Goal: Transaction & Acquisition: Purchase product/service

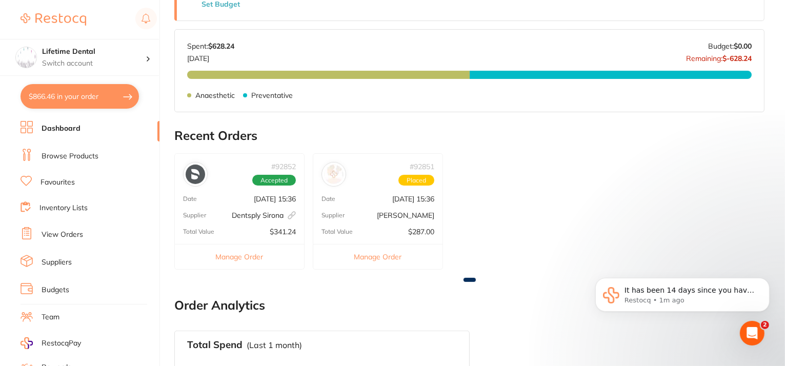
scroll to position [240, 0]
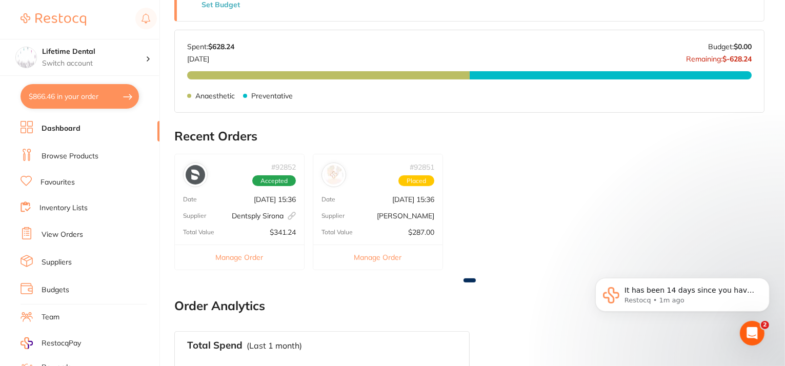
click at [49, 234] on link "View Orders" at bounding box center [63, 235] width 42 height 10
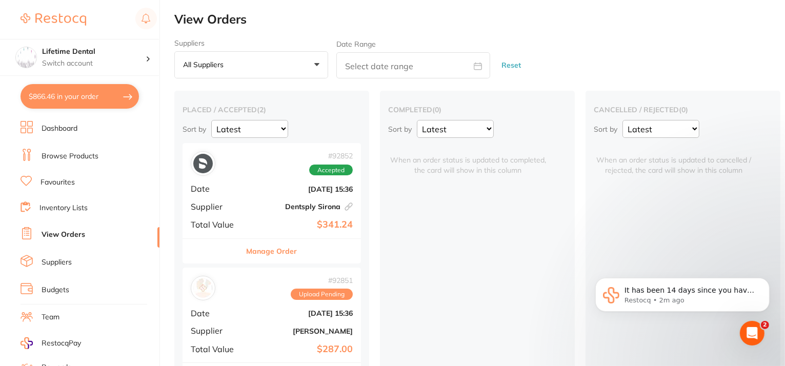
click at [270, 248] on button "Manage Order" at bounding box center [272, 251] width 51 height 25
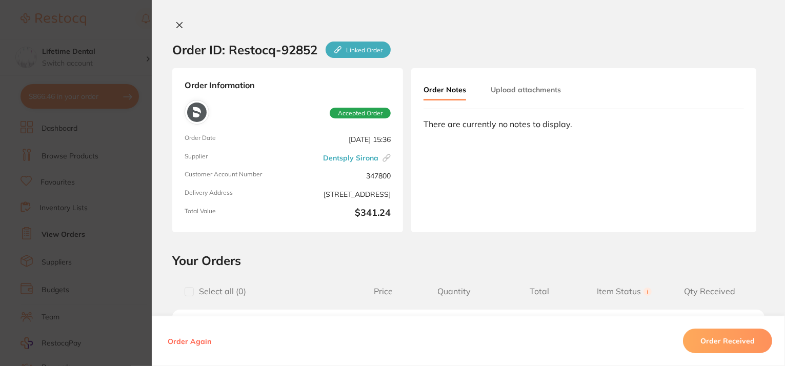
click at [178, 27] on icon at bounding box center [180, 26] width 6 height 6
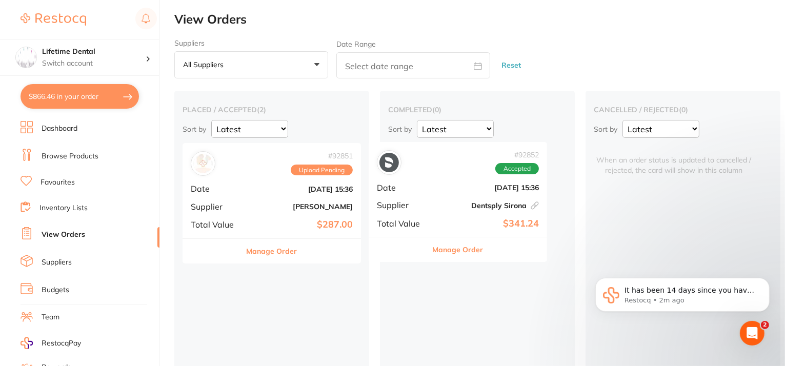
drag, startPoint x: 267, startPoint y: 203, endPoint x: 456, endPoint y: 200, distance: 189.7
click at [456, 200] on div "placed / accepted ( 2 ) Sort by Latest Notification # 92852 Accepted Date Sept …" at bounding box center [479, 245] width 611 height 309
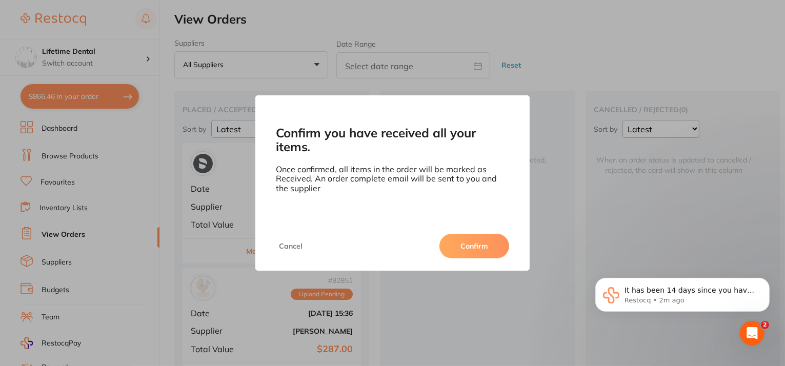
click at [465, 242] on button "Confirm" at bounding box center [474, 246] width 70 height 25
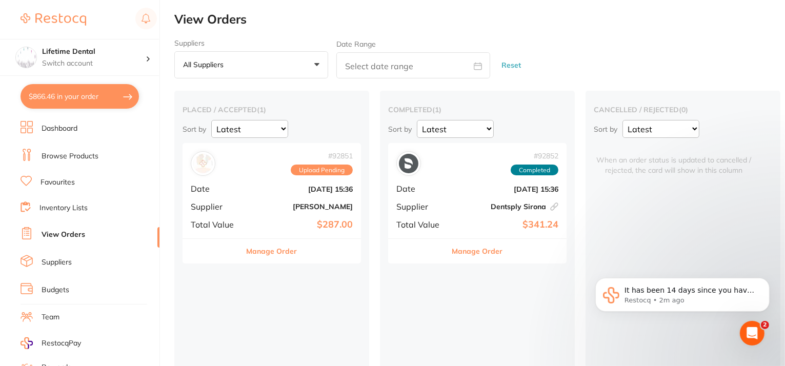
click at [52, 125] on link "Dashboard" at bounding box center [60, 129] width 36 height 10
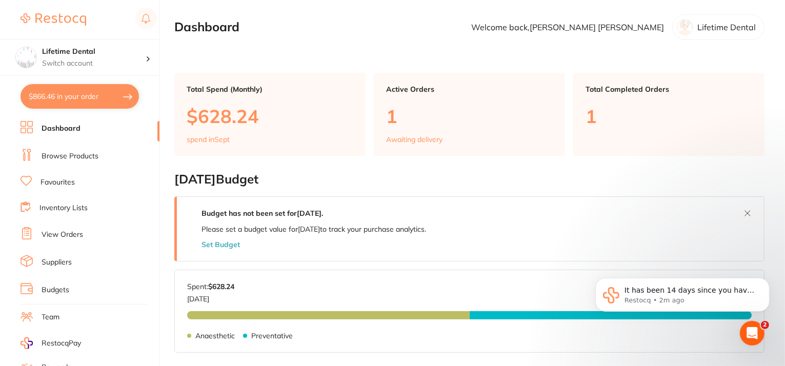
click at [413, 139] on p "Awaiting delivery" at bounding box center [414, 139] width 56 height 8
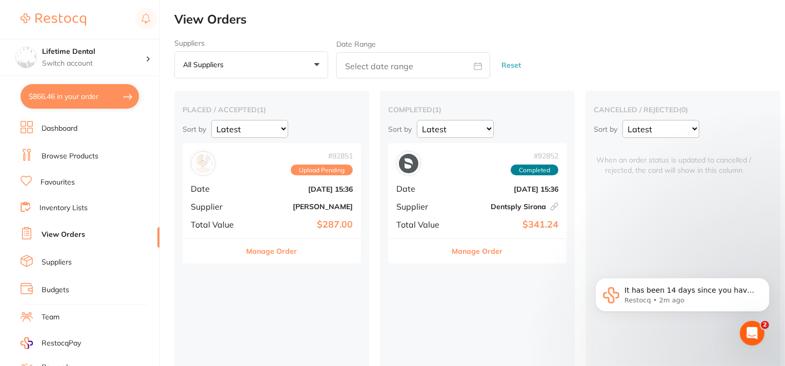
click at [119, 90] on button "$866.46 in your order" at bounding box center [80, 96] width 118 height 25
checkbox input "true"
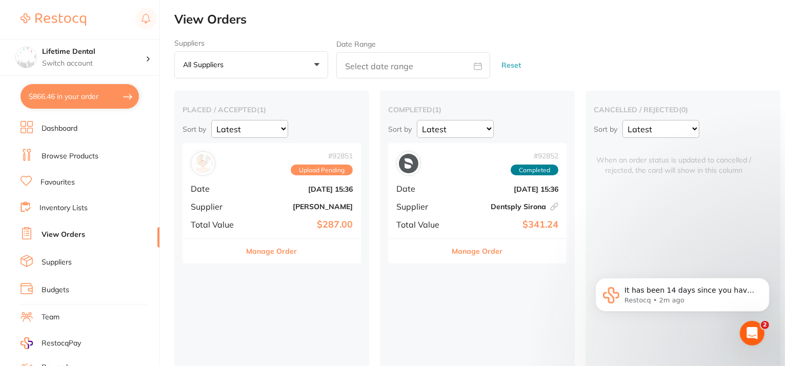
checkbox input "true"
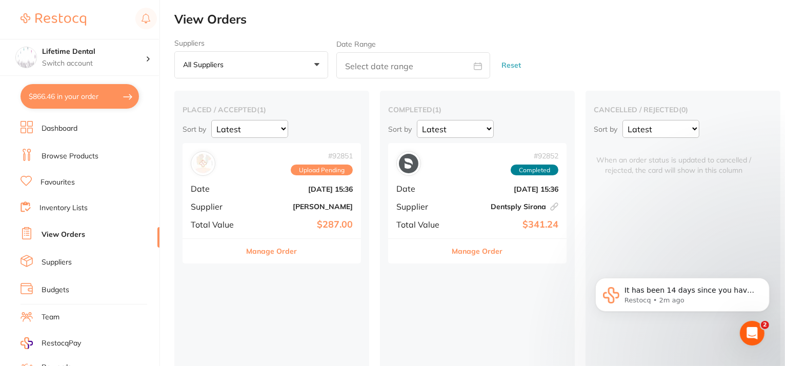
checkbox input "true"
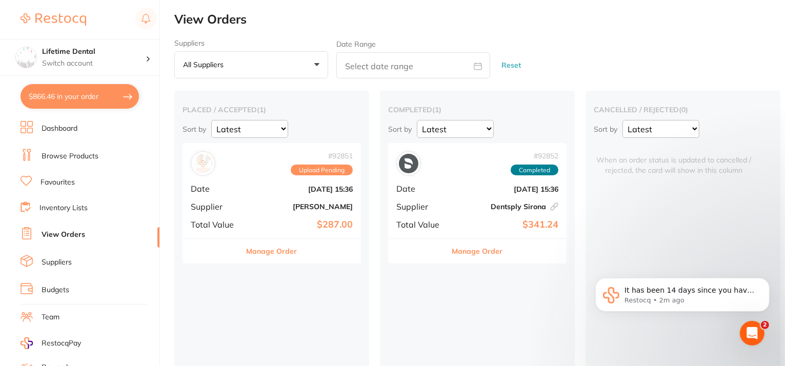
checkbox input "true"
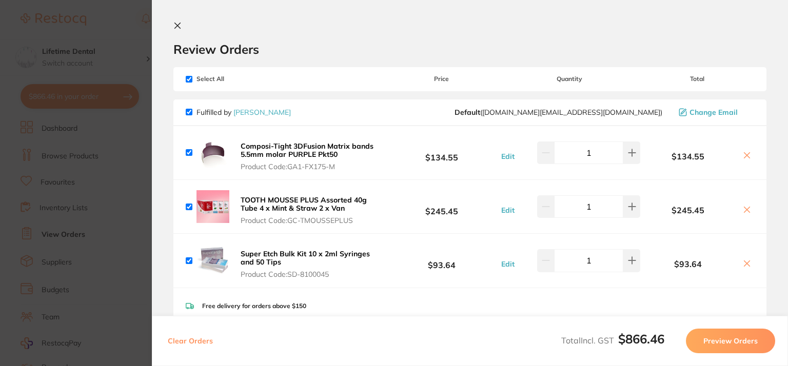
click at [175, 23] on icon at bounding box center [178, 26] width 6 height 6
click at [74, 152] on link "Browse Products" at bounding box center [70, 156] width 57 height 10
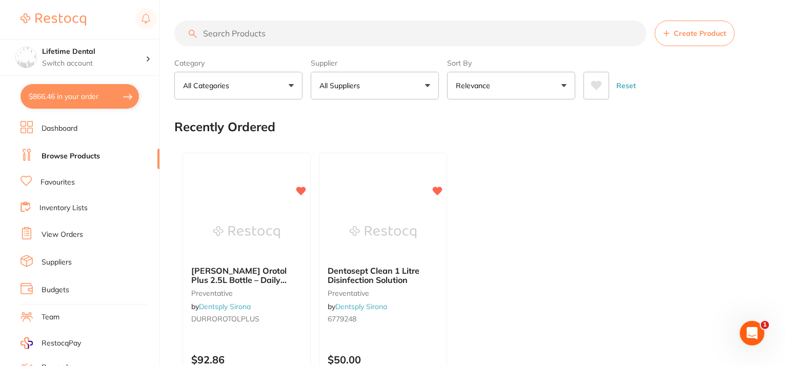
click at [261, 36] on input "search" at bounding box center [410, 34] width 472 height 26
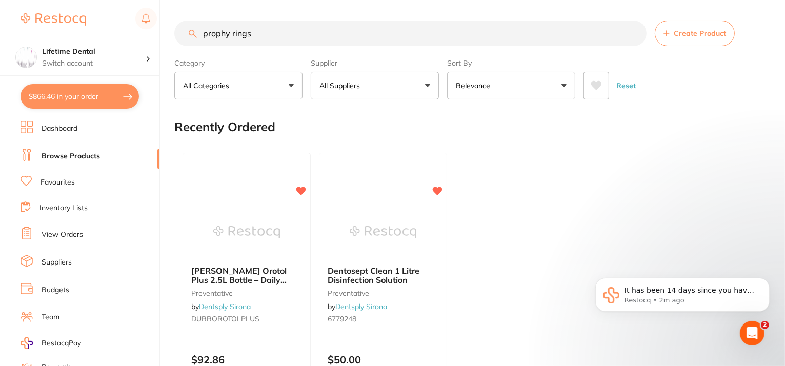
type input "prophy rings"
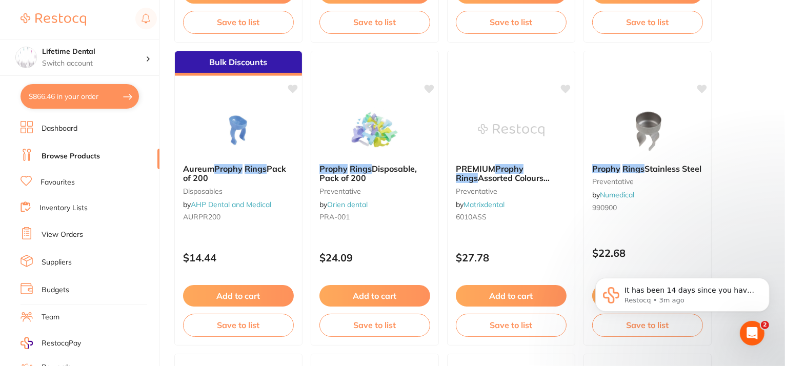
scroll to position [718, 0]
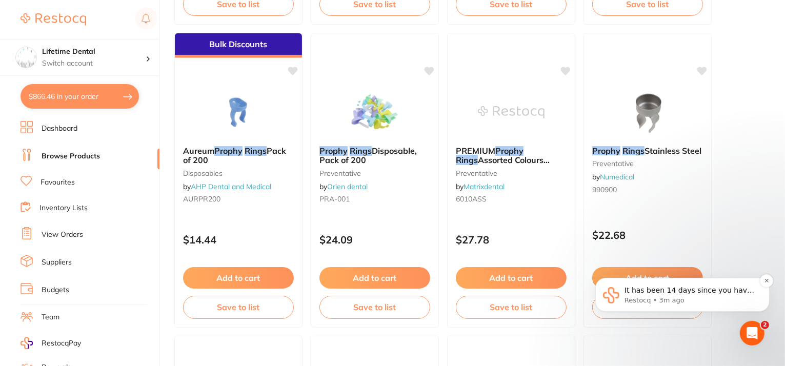
click at [701, 295] on div "It has been 14 days since you have started your Restocq journey. We wanted to d…" at bounding box center [690, 290] width 135 height 13
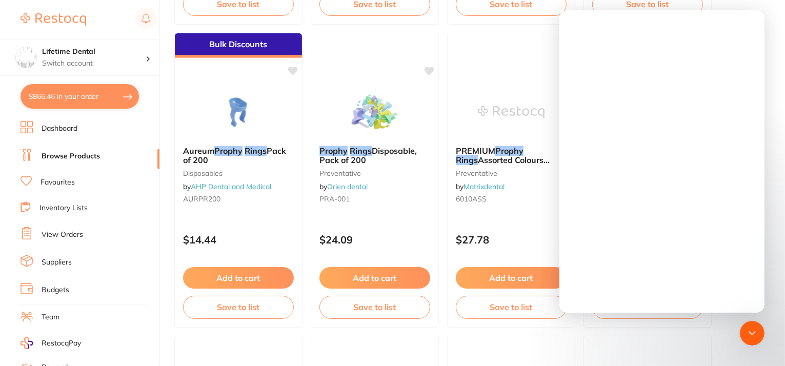
scroll to position [0, 0]
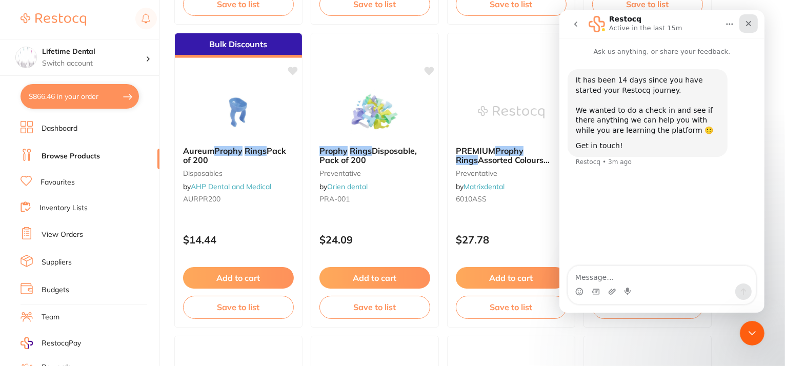
click at [747, 20] on icon "Close" at bounding box center [748, 23] width 8 height 8
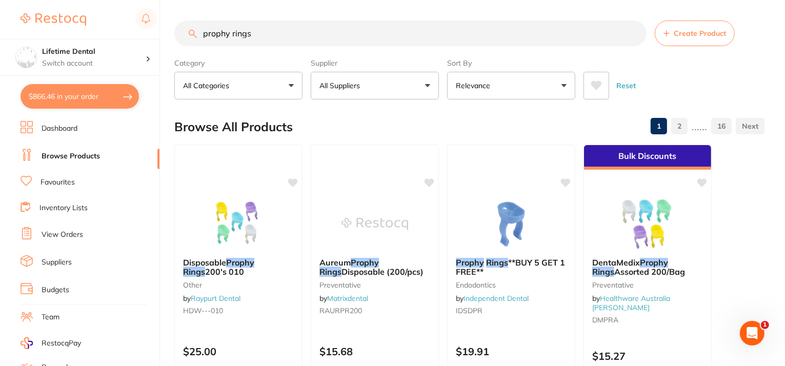
click at [679, 125] on link "2" at bounding box center [679, 126] width 16 height 21
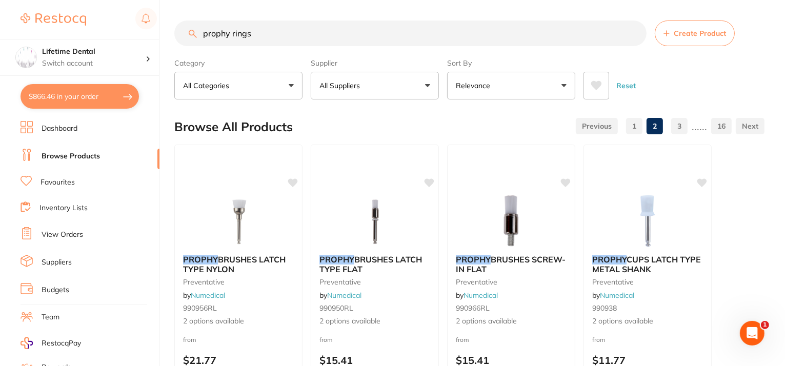
drag, startPoint x: 253, startPoint y: 32, endPoint x: 161, endPoint y: 32, distance: 92.3
click at [161, 32] on div "$866.46 Lifetime Dental Switch account Lifetime Dental $866.46 in your order Da…" at bounding box center [392, 183] width 785 height 366
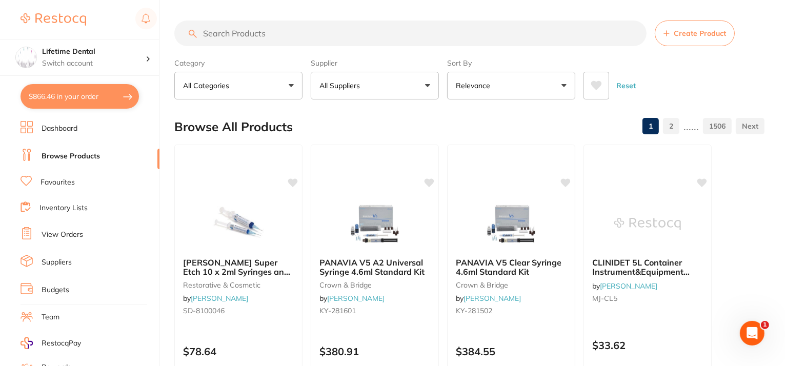
paste input "syringe sleeve"
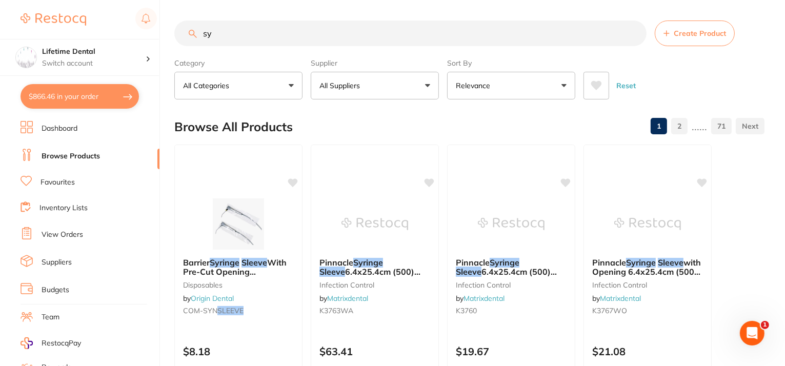
type input "s"
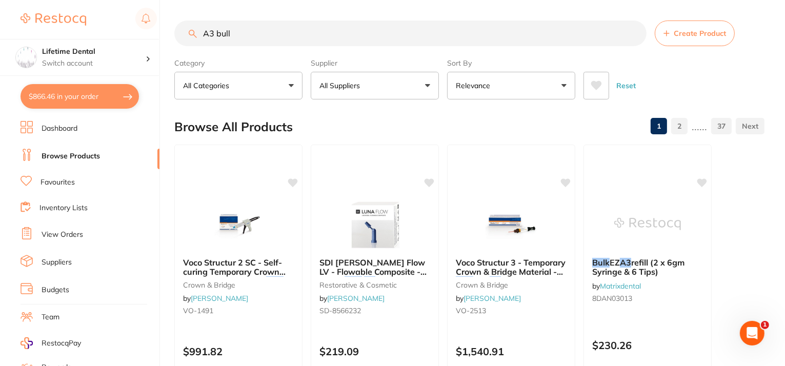
click at [380, 86] on button "All Suppliers" at bounding box center [375, 86] width 128 height 28
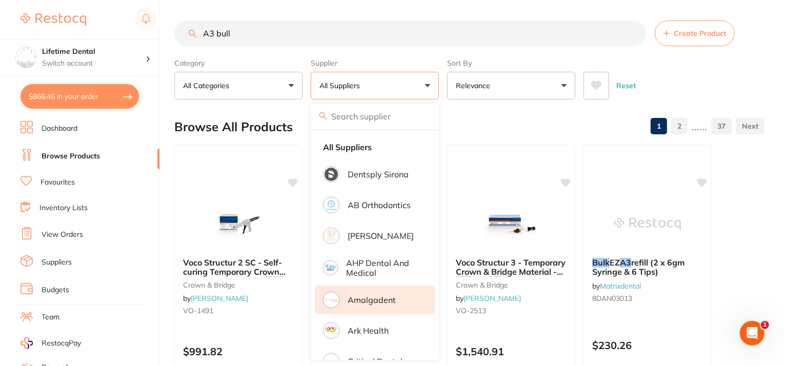
click at [390, 295] on p "Amalgadent" at bounding box center [372, 299] width 48 height 9
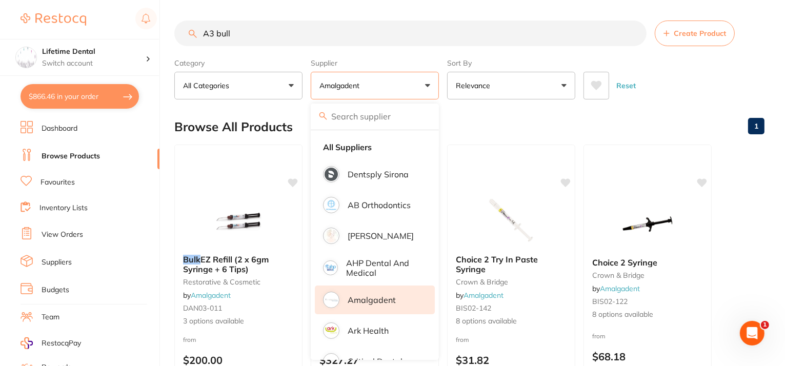
click at [265, 116] on div "Browse All Products 1" at bounding box center [469, 127] width 590 height 34
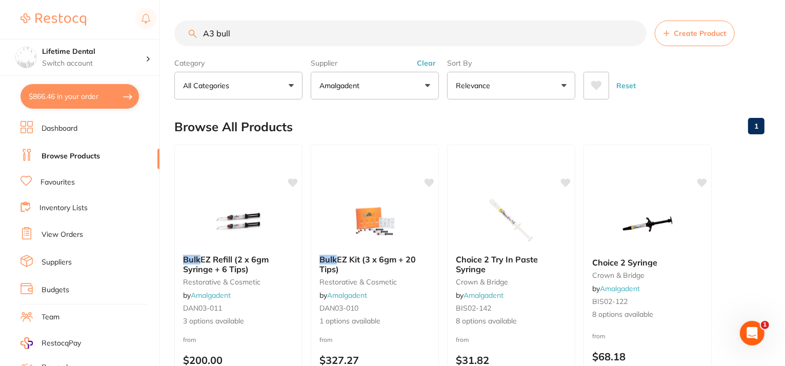
click at [247, 36] on input "A3 bull" at bounding box center [410, 34] width 472 height 26
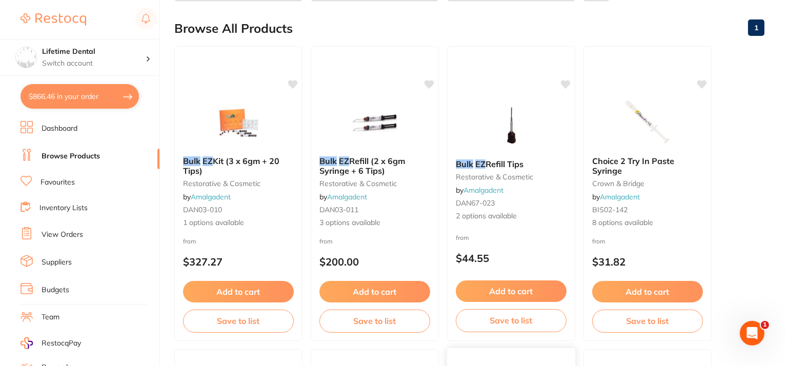
scroll to position [154, 0]
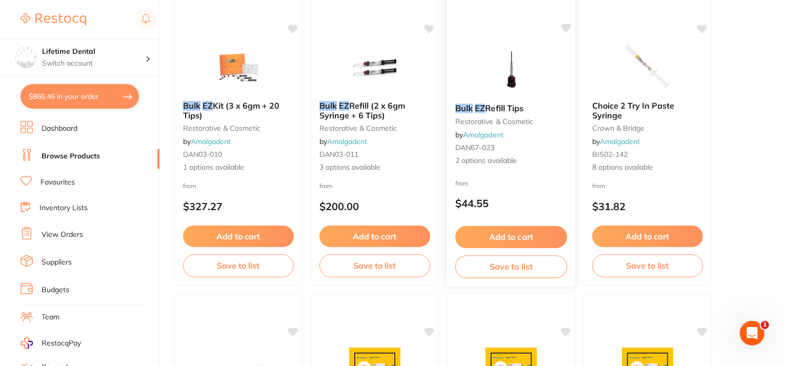
type input "A3 bulk ez"
click at [497, 237] on button "Add to cart" at bounding box center [511, 237] width 112 height 22
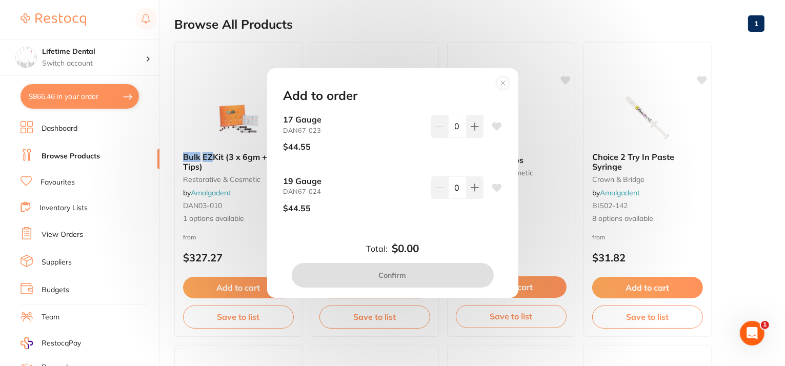
scroll to position [0, 0]
click at [471, 192] on button at bounding box center [475, 187] width 17 height 23
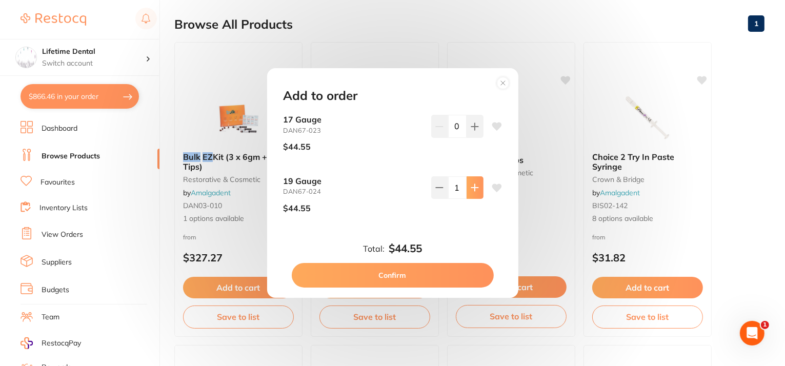
click at [467, 191] on button at bounding box center [475, 187] width 17 height 23
click at [435, 191] on icon at bounding box center [439, 188] width 8 height 8
type input "1"
click at [430, 272] on button "Confirm" at bounding box center [393, 275] width 202 height 25
checkbox input "false"
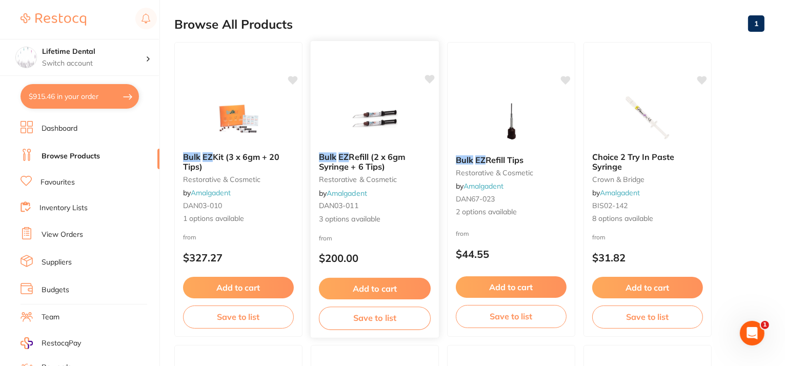
click at [367, 161] on span "Refill (2 x 6gm Syringe + 6 Tips)" at bounding box center [362, 162] width 87 height 20
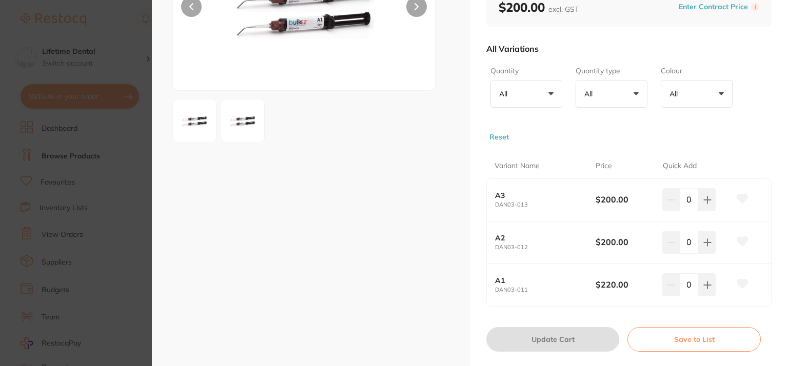
scroll to position [154, 0]
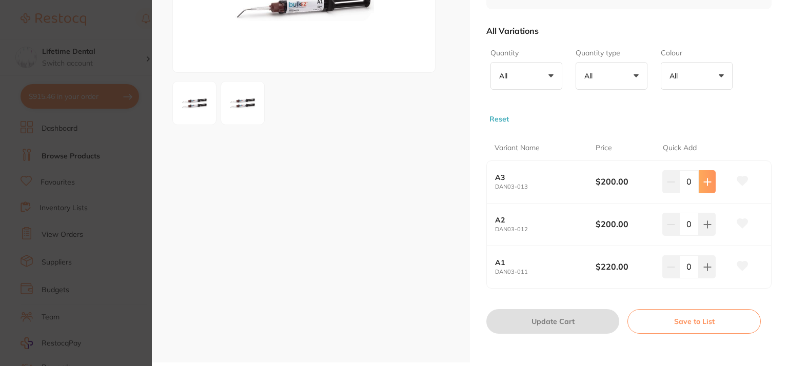
click at [706, 182] on icon at bounding box center [707, 181] width 7 height 7
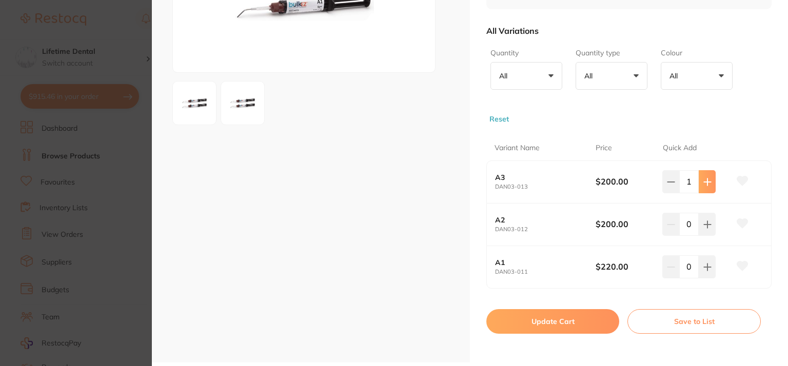
scroll to position [0, 0]
click at [706, 182] on icon at bounding box center [707, 181] width 7 height 7
type input "2"
click at [559, 321] on button "Update Cart" at bounding box center [552, 321] width 133 height 25
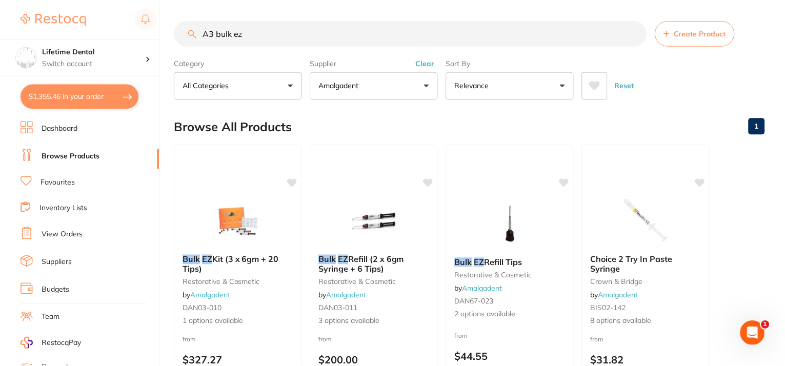
scroll to position [103, 0]
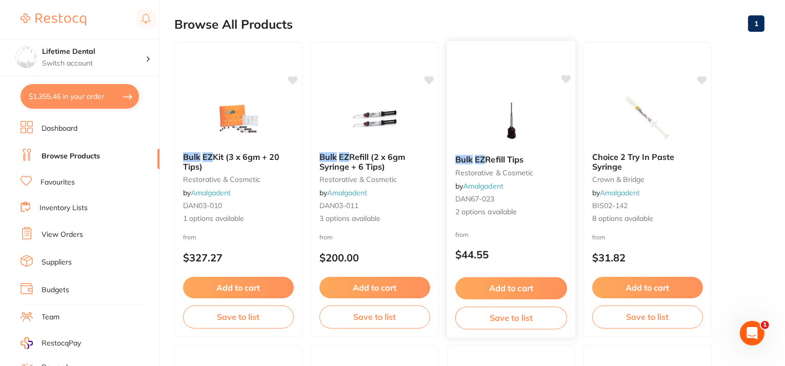
click at [490, 159] on span "Refill Tips" at bounding box center [505, 159] width 38 height 10
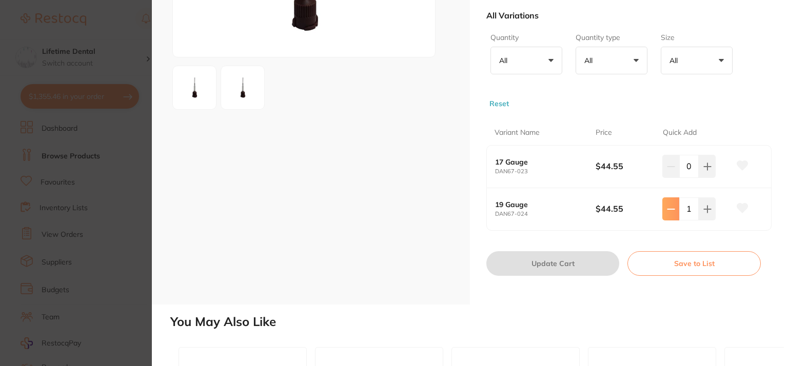
scroll to position [154, 0]
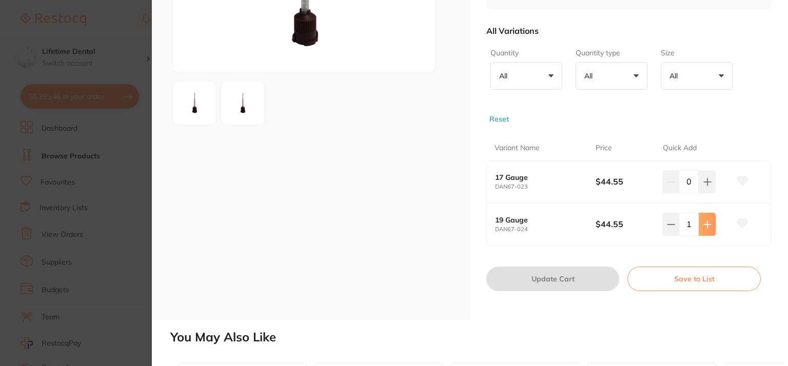
click at [699, 220] on button at bounding box center [706, 224] width 17 height 23
type input "2"
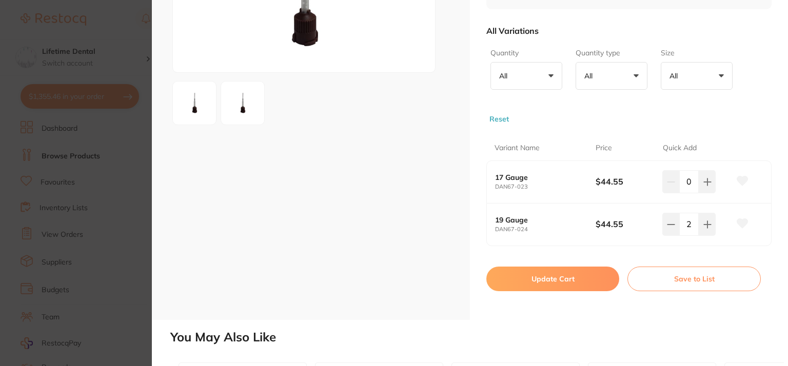
click at [550, 275] on button "Update Cart" at bounding box center [552, 279] width 133 height 25
type input "2"
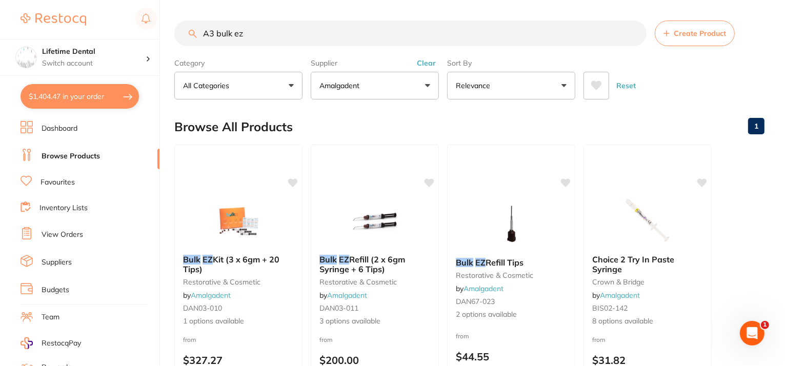
drag, startPoint x: 251, startPoint y: 31, endPoint x: 160, endPoint y: 22, distance: 91.2
click at [160, 22] on div "$1,404.47 Lifetime Dental Switch account Lifetime Dental $1,404.47 in your orde…" at bounding box center [392, 183] width 785 height 366
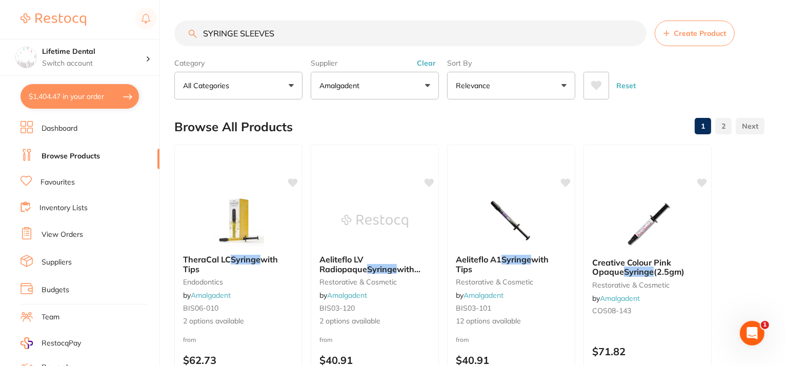
click at [344, 92] on button "Amalgadent" at bounding box center [375, 86] width 128 height 28
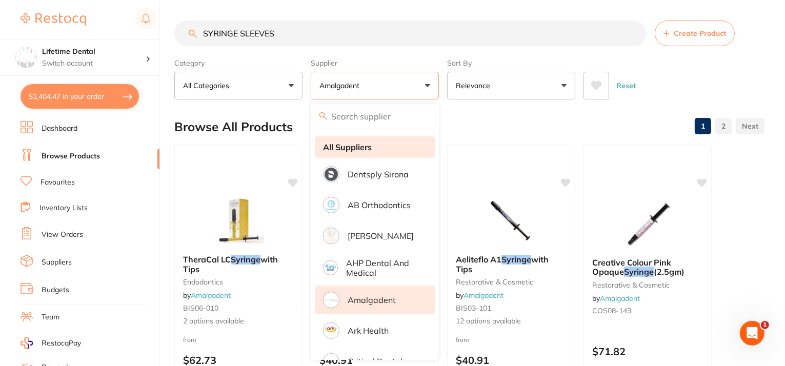
click at [359, 148] on strong "All Suppliers" at bounding box center [347, 147] width 49 height 9
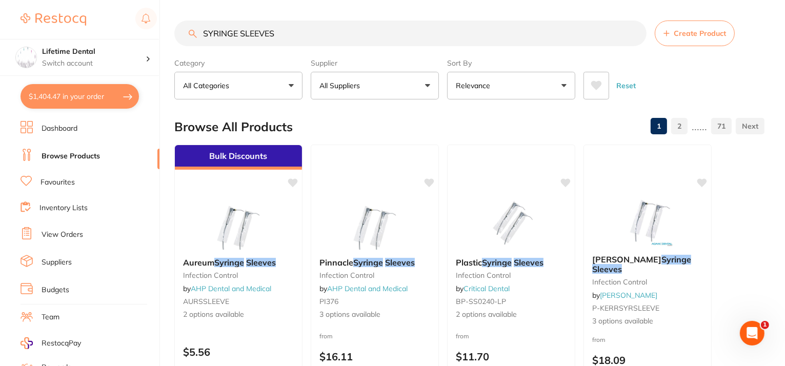
click at [312, 26] on input "SYRINGE SLEEVES" at bounding box center [410, 34] width 472 height 26
type input "SYRINGE SLEEVES UNIDENT"
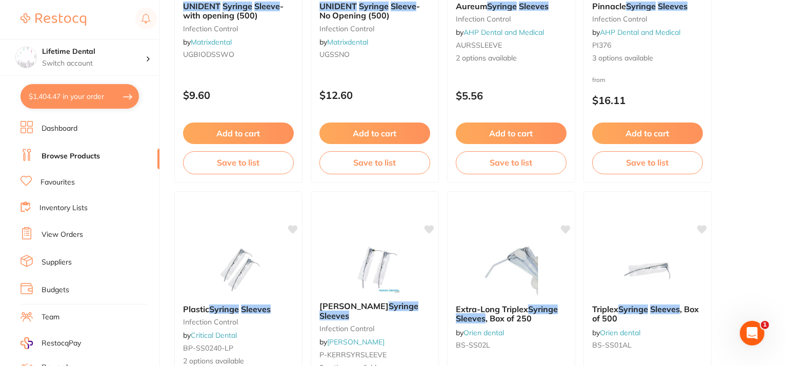
scroll to position [154, 0]
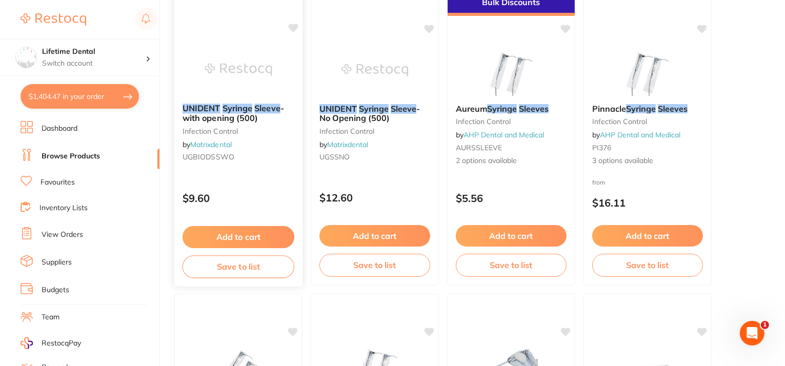
type input "SYRINGE SLEEVES UNIDENT"
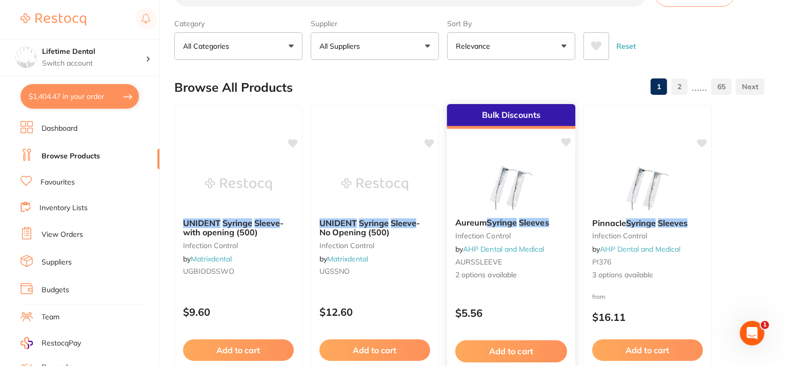
scroll to position [51, 0]
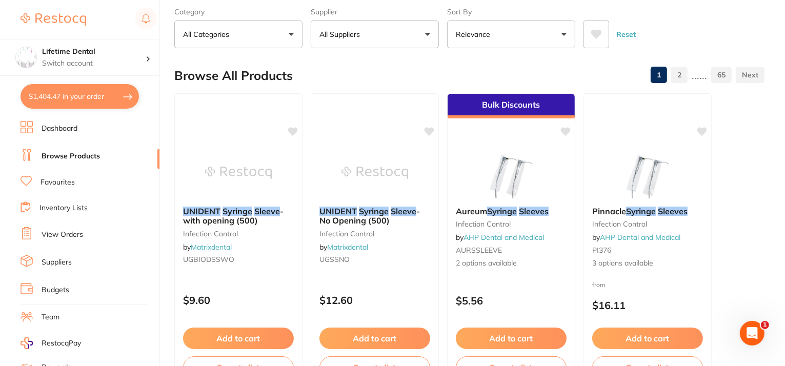
click at [73, 131] on link "Dashboard" at bounding box center [60, 129] width 36 height 10
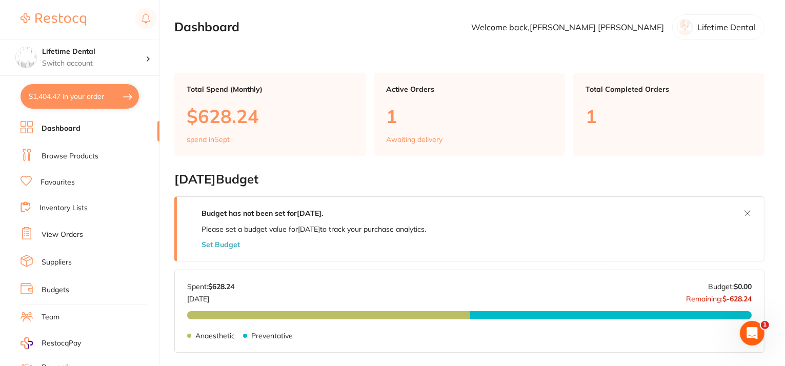
click at [71, 126] on link "Dashboard" at bounding box center [61, 129] width 39 height 10
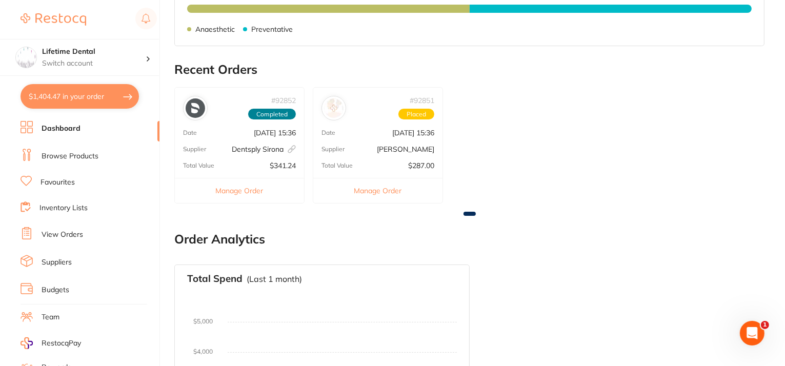
scroll to position [308, 0]
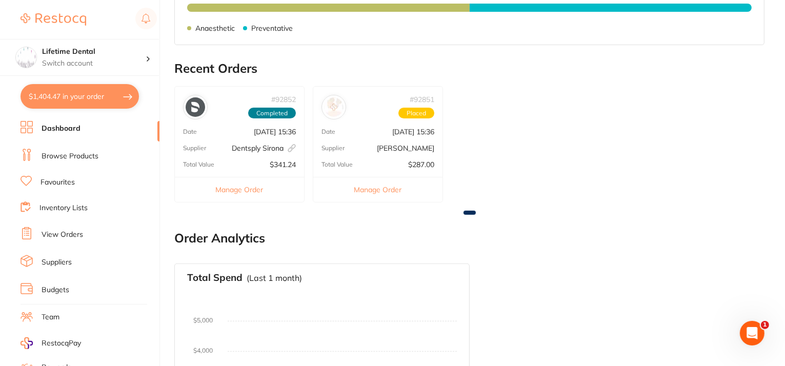
click at [67, 230] on link "View Orders" at bounding box center [63, 235] width 42 height 10
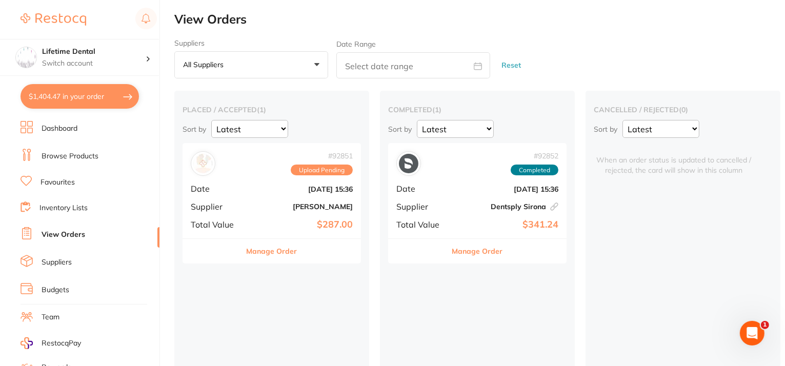
click at [59, 92] on button "$1,404.47 in your order" at bounding box center [80, 96] width 118 height 25
checkbox input "true"
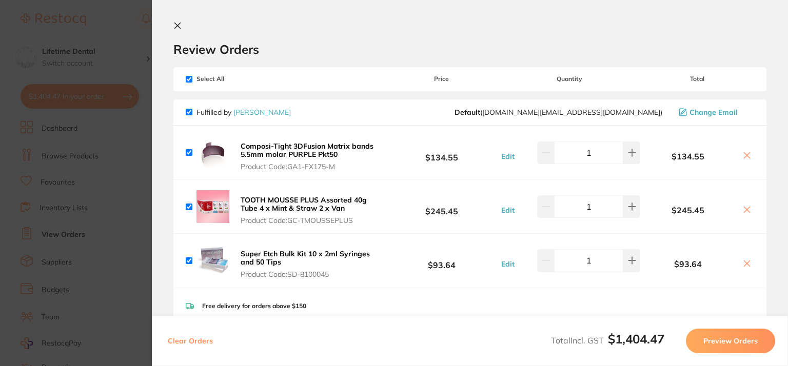
click at [183, 28] on button at bounding box center [179, 27] width 12 height 10
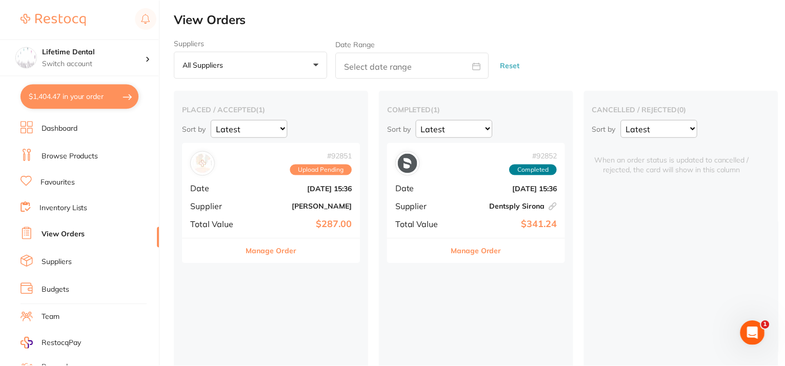
scroll to position [37, 0]
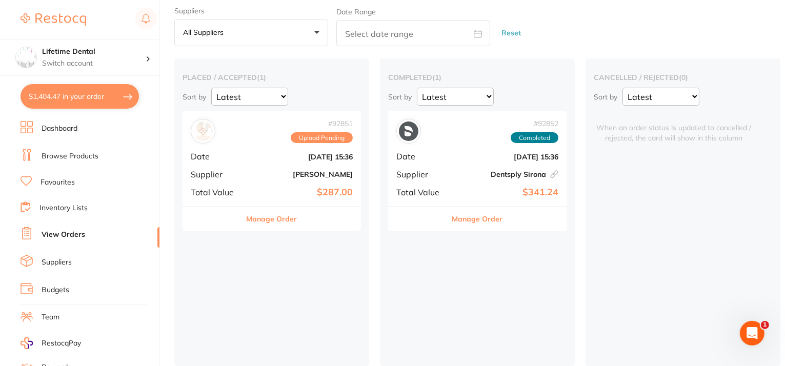
click at [349, 26] on input "text" at bounding box center [413, 33] width 154 height 26
select select "8"
select select "2025"
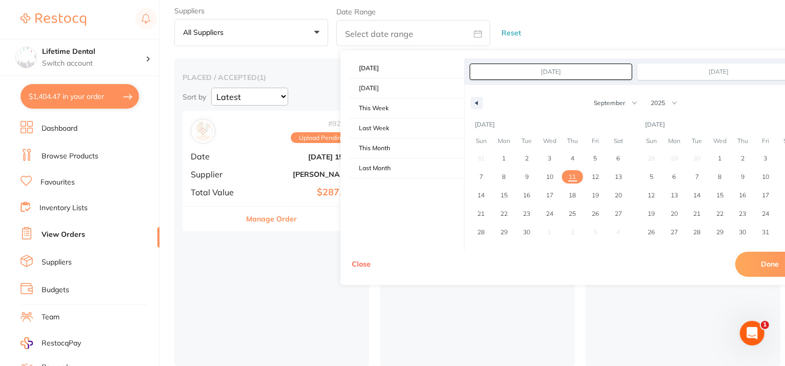
click at [247, 27] on button "All suppliers +0" at bounding box center [251, 33] width 154 height 28
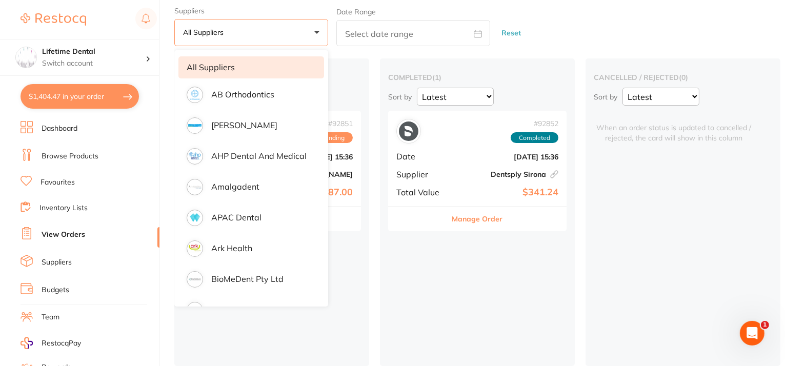
click at [63, 153] on link "Browse Products" at bounding box center [70, 156] width 57 height 10
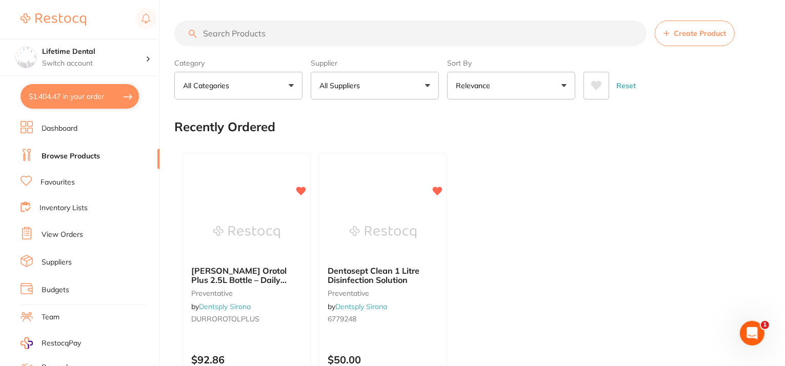
click at [408, 91] on button "All Suppliers" at bounding box center [375, 86] width 128 height 28
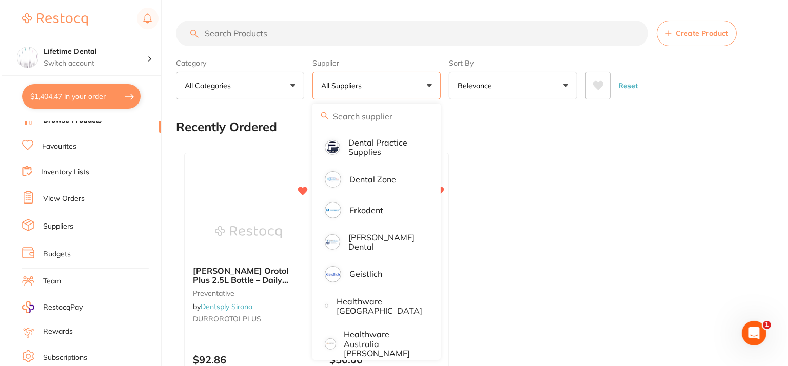
scroll to position [51, 0]
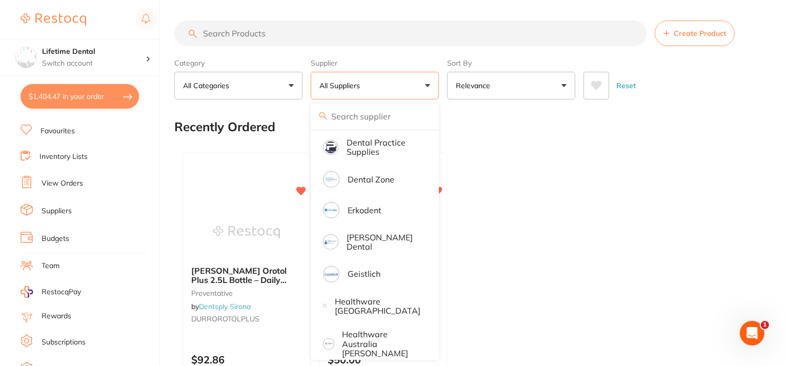
click at [67, 158] on link "Inventory Lists" at bounding box center [63, 157] width 48 height 10
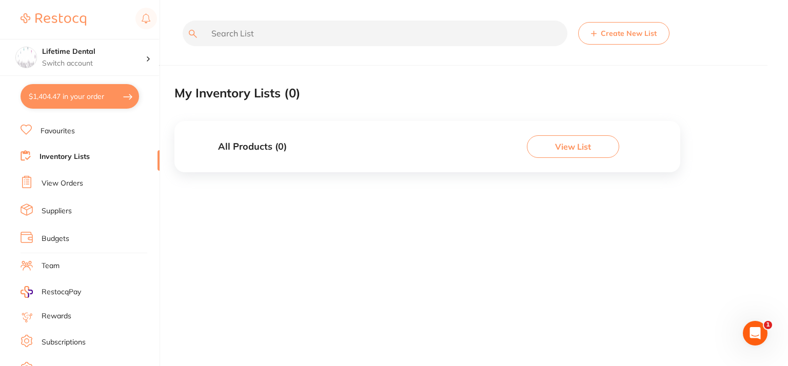
click at [43, 234] on link "Budgets" at bounding box center [56, 239] width 28 height 10
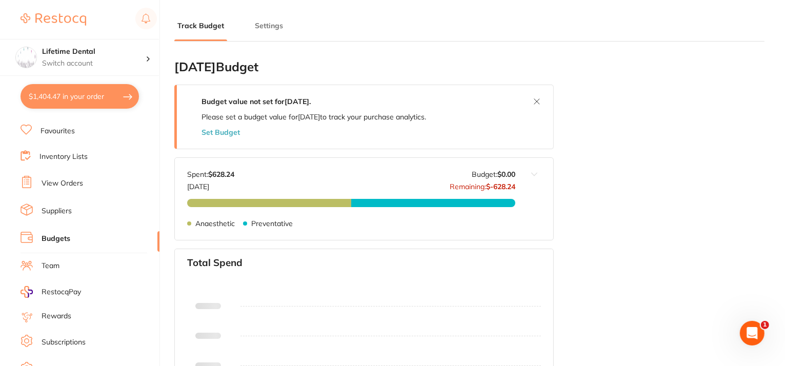
type input "0.0"
click at [263, 23] on button "Settings" at bounding box center [269, 26] width 34 height 10
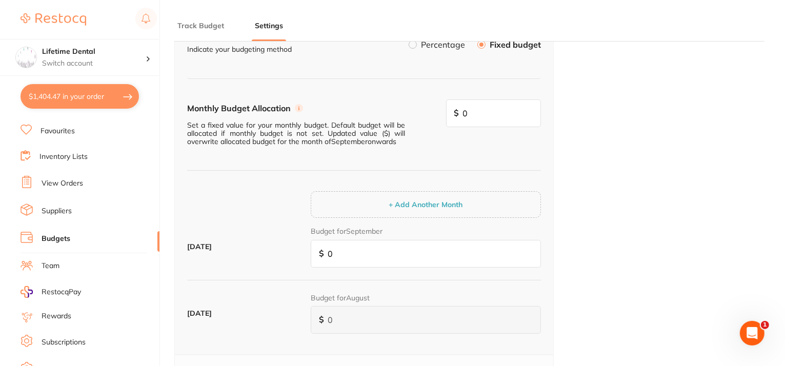
scroll to position [51, 0]
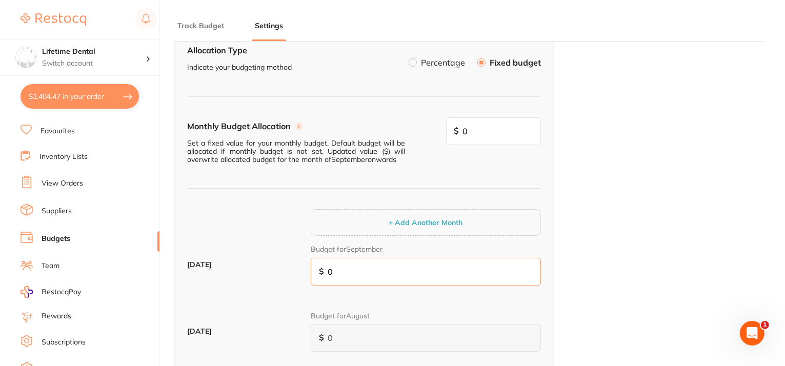
click at [351, 276] on input "0" at bounding box center [426, 272] width 230 height 28
type input "1"
type input "18"
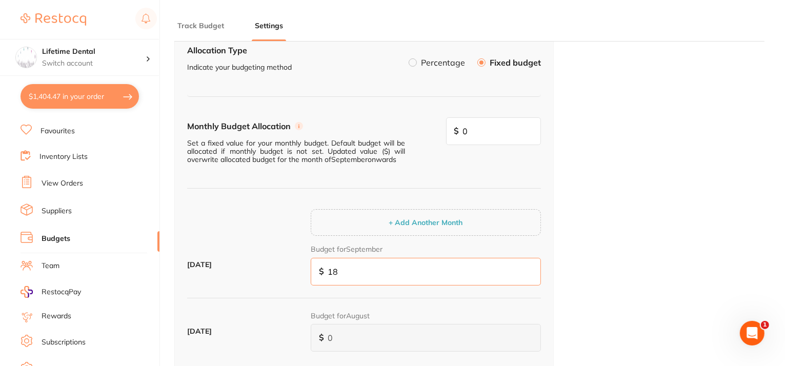
type input "180"
type input "1,800"
type input "18,000"
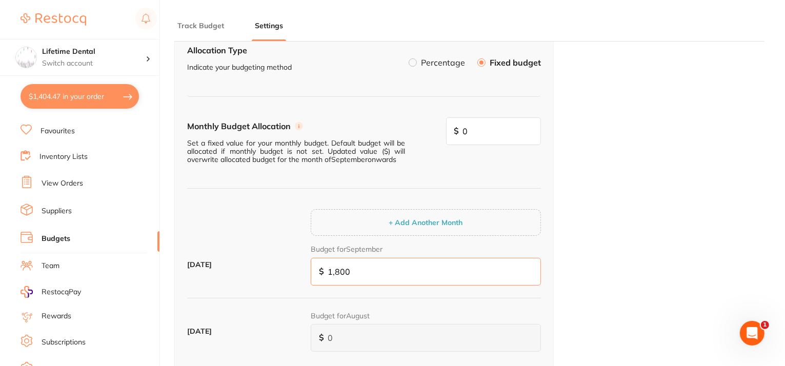
type input "18,000"
type input "1,800"
type input "180"
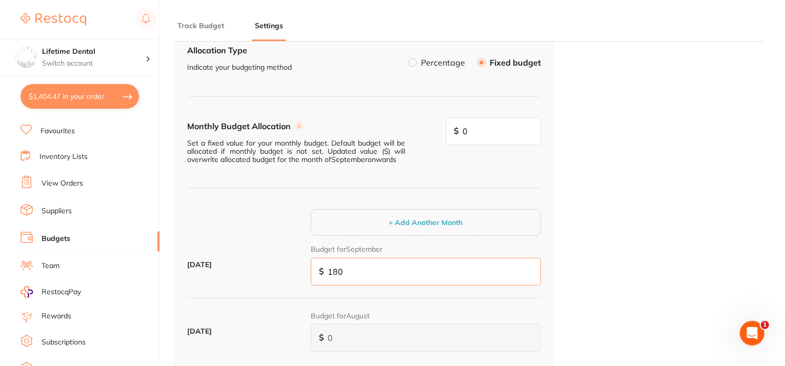
type input "18"
type input "1"
type input "0"
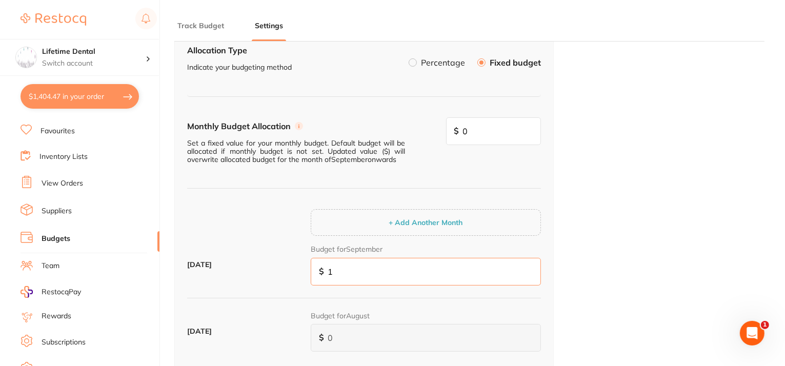
type input "0"
click at [418, 62] on li "Percentage" at bounding box center [437, 62] width 56 height 17
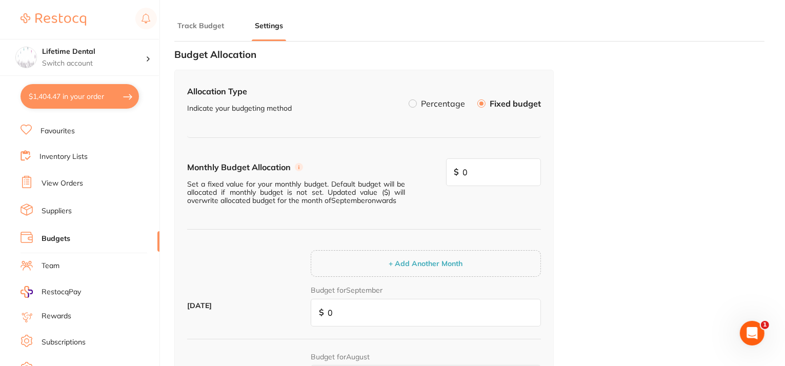
scroll to position [0, 0]
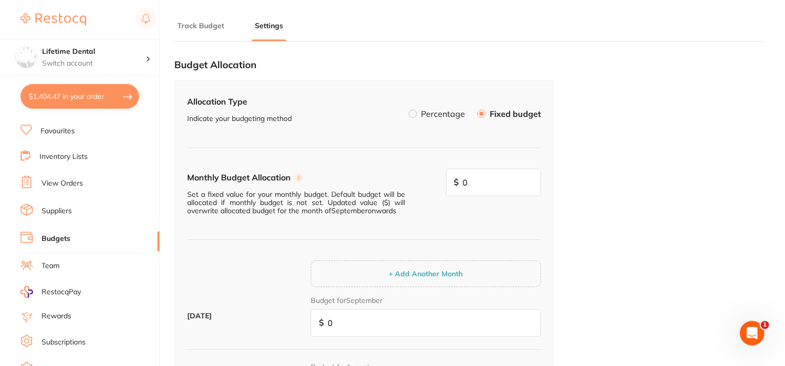
click at [413, 111] on label at bounding box center [413, 114] width 8 height 8
click at [409, 110] on input "Percentage" at bounding box center [409, 110] width 0 height 0
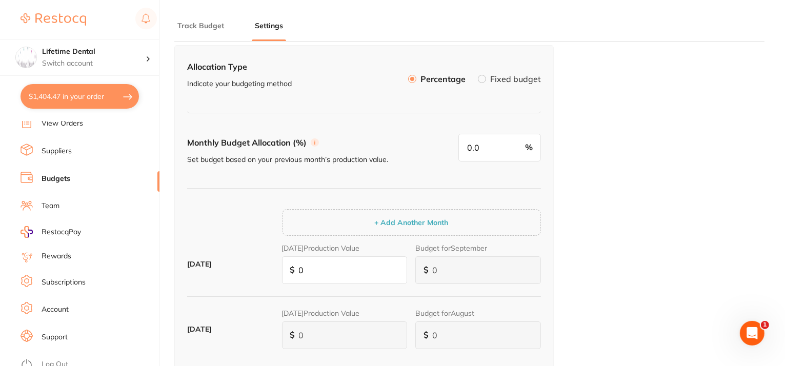
scroll to position [51, 0]
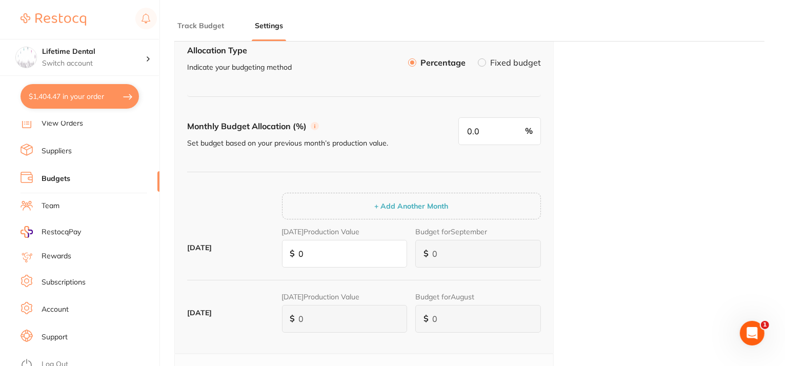
click at [44, 332] on link "Support" at bounding box center [55, 337] width 26 height 10
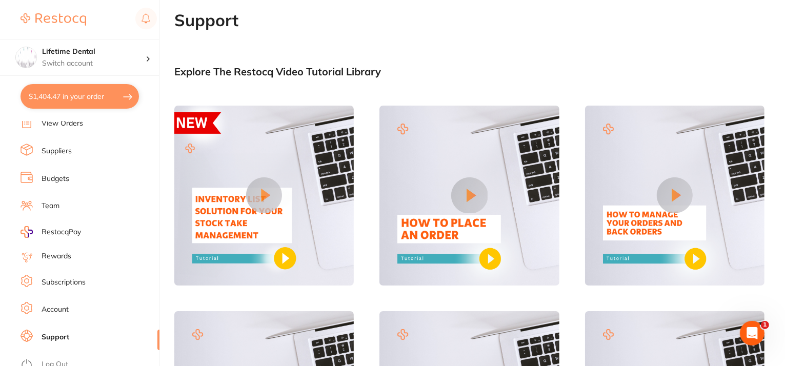
click at [95, 101] on button "$1,404.47 in your order" at bounding box center [80, 96] width 118 height 25
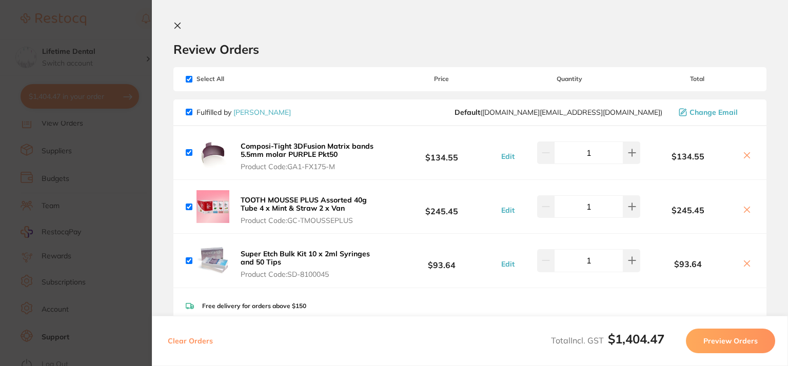
click at [121, 14] on section "Update RRP Set your pre negotiated price for this item. Item Agreed RRP (excl. …" at bounding box center [394, 183] width 788 height 366
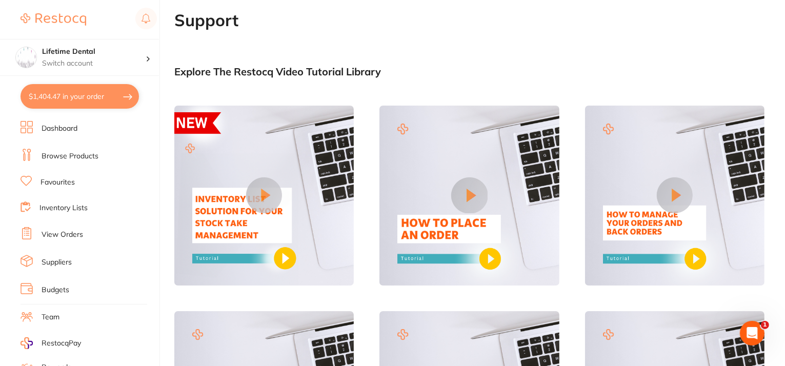
click at [78, 153] on link "Browse Products" at bounding box center [70, 156] width 57 height 10
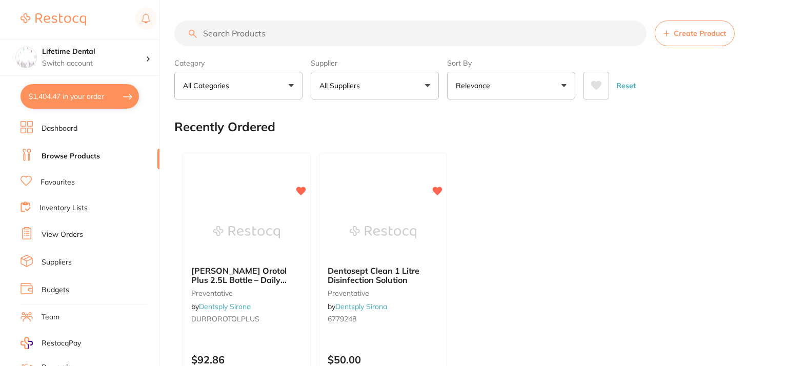
click at [273, 34] on input "search" at bounding box center [410, 34] width 472 height 26
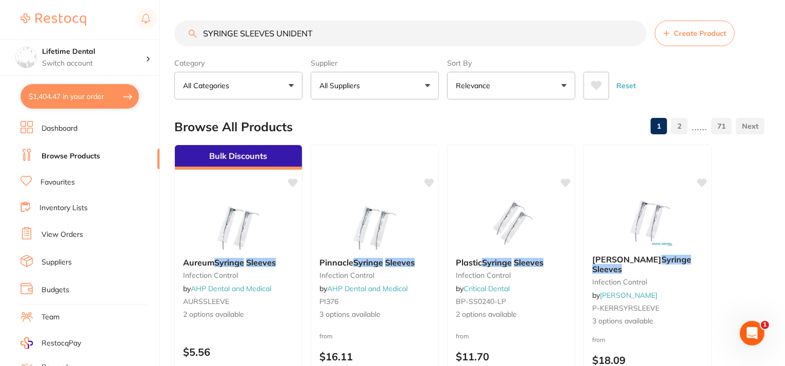
type input "SYRINGE SLEEVES UNIDENT"
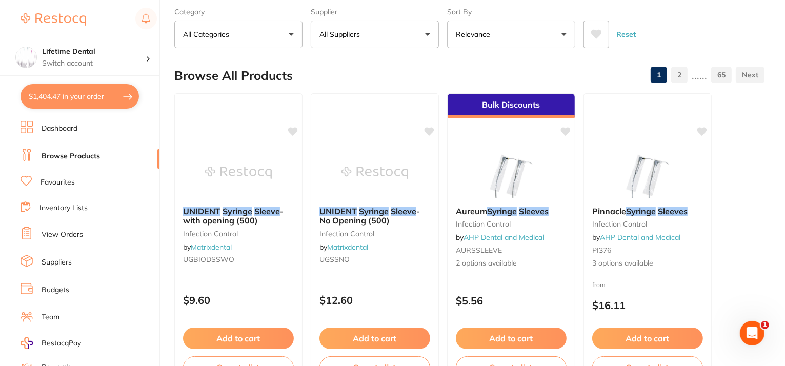
scroll to position [103, 0]
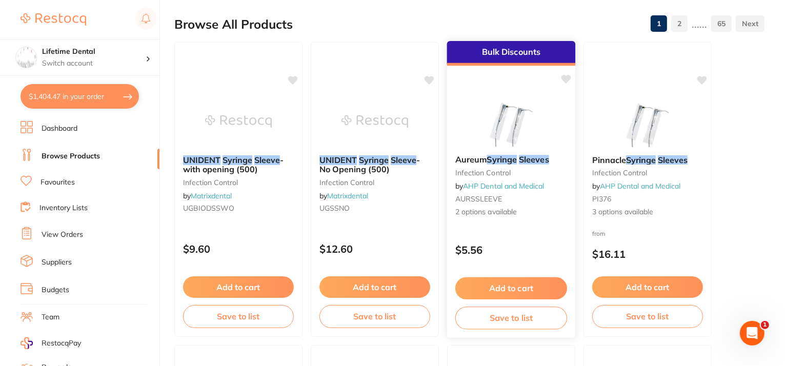
click at [531, 123] on img at bounding box center [510, 121] width 67 height 52
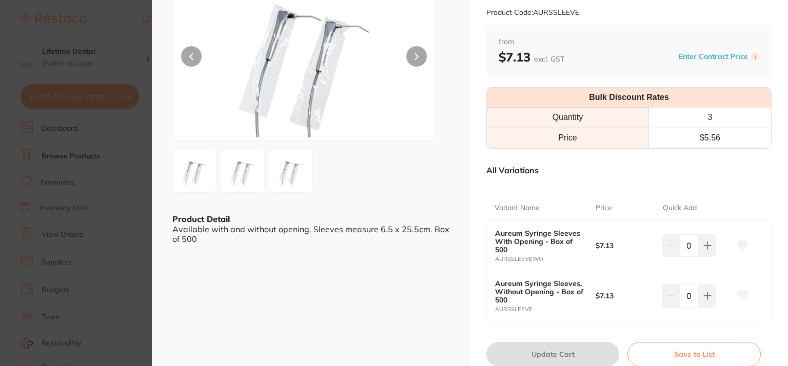
scroll to position [103, 0]
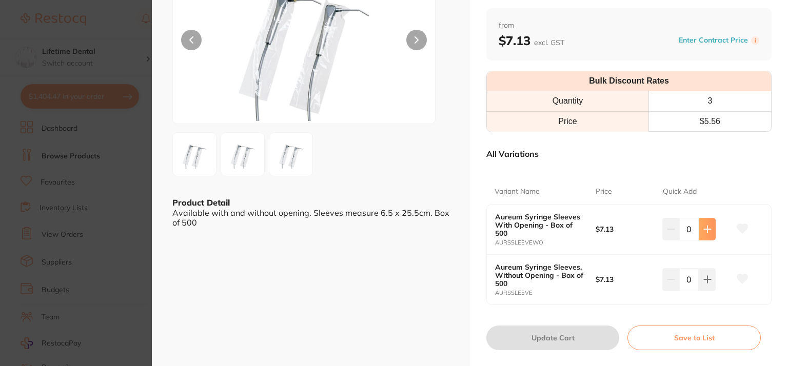
click at [699, 225] on button at bounding box center [706, 229] width 17 height 23
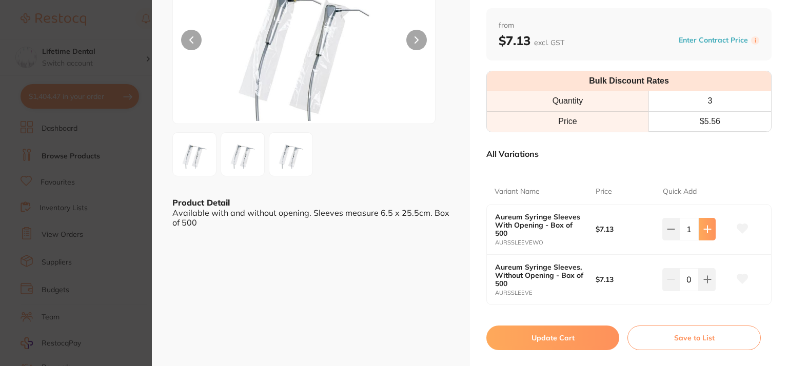
click at [707, 231] on icon at bounding box center [707, 229] width 8 height 8
click at [704, 229] on icon at bounding box center [707, 229] width 7 height 7
type input "4"
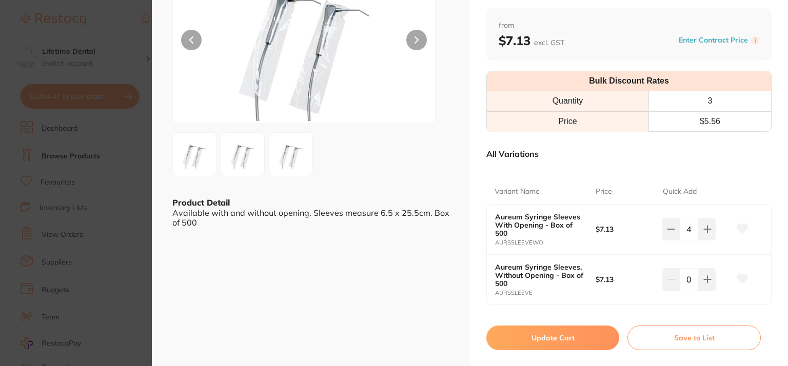
click at [737, 229] on icon at bounding box center [742, 228] width 11 height 9
click at [578, 334] on button "Update Cart" at bounding box center [552, 338] width 133 height 25
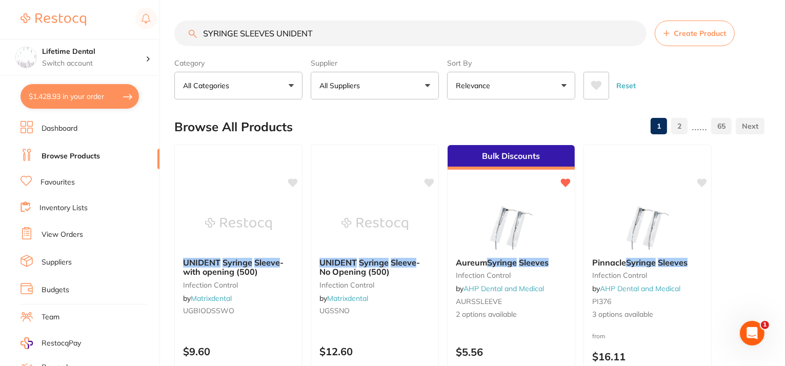
click at [107, 96] on button "$1,428.93 in your order" at bounding box center [80, 96] width 118 height 25
checkbox input "true"
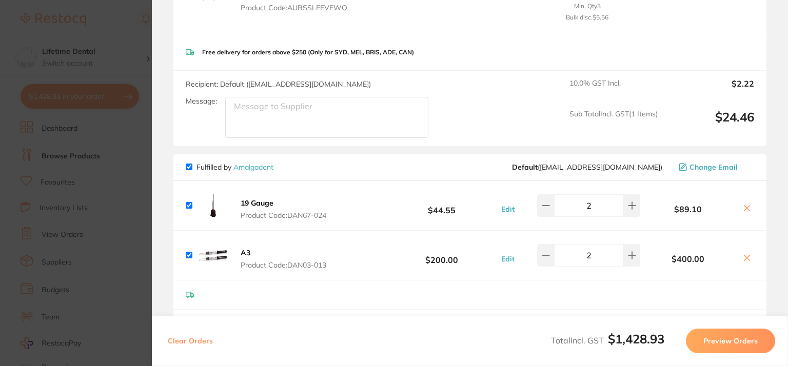
scroll to position [667, 0]
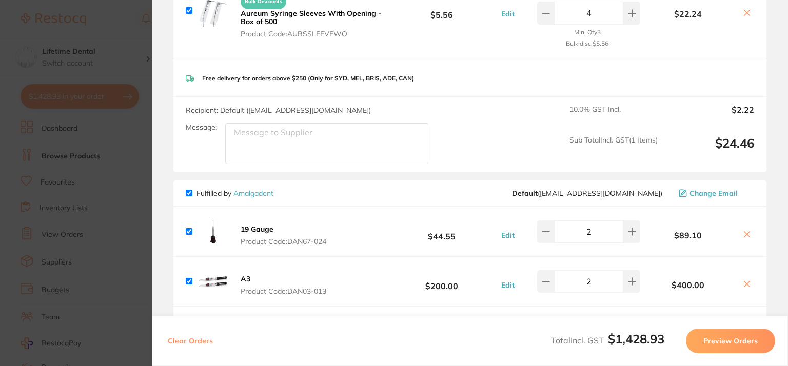
click at [109, 44] on section "Update RRP Set your pre negotiated price for this item. Item Agreed RRP (excl. …" at bounding box center [394, 183] width 788 height 366
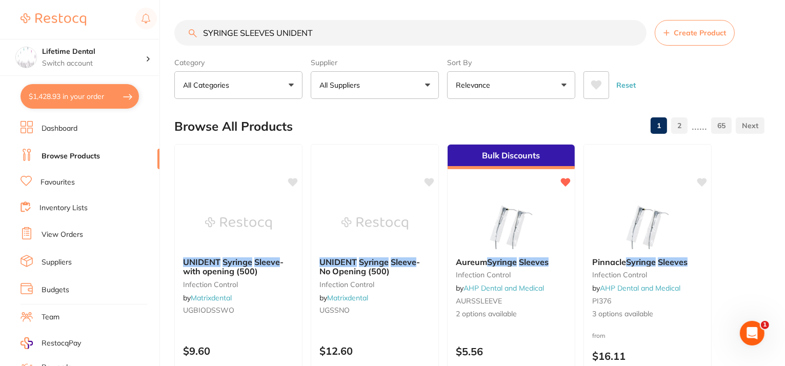
scroll to position [0, 0]
drag, startPoint x: 333, startPoint y: 29, endPoint x: 0, endPoint y: -39, distance: 340.3
click at [0, 0] on html "$1,428.93 Lifetime Dental Switch account Lifetime Dental $1,428.93 in your orde…" at bounding box center [392, 183] width 785 height 366
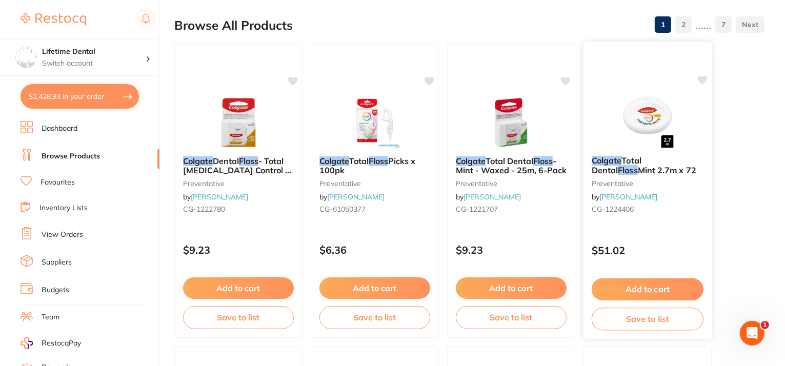
scroll to position [103, 0]
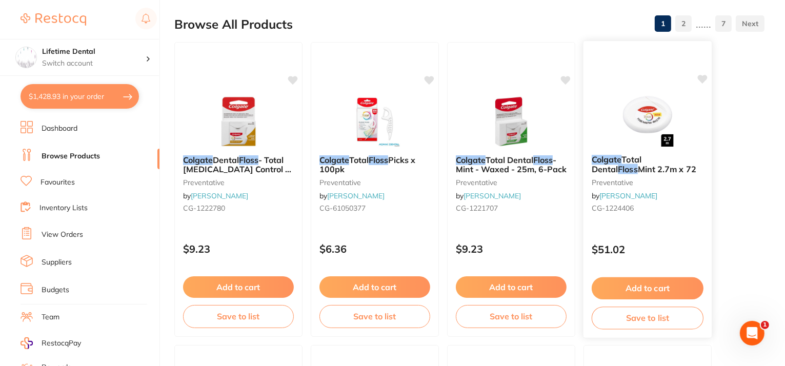
type input "COLGATE FLOSS"
click at [702, 78] on icon at bounding box center [703, 79] width 10 height 9
click at [647, 222] on div "[MEDICAL_DATA] [MEDICAL_DATA] Mint 2.7m x 72 preventative by [PERSON_NAME] [PER…" at bounding box center [648, 186] width 128 height 78
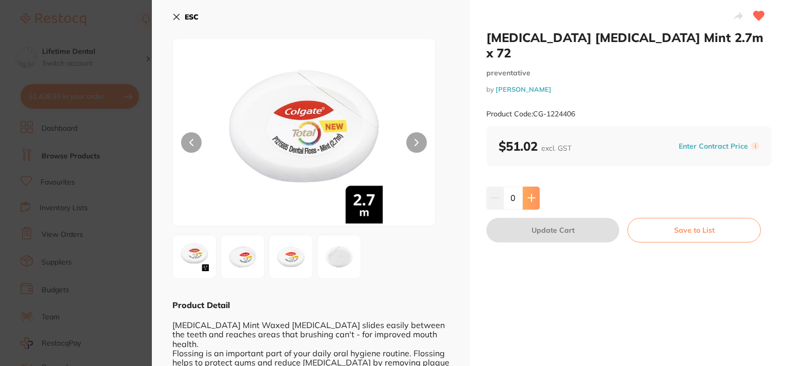
click at [531, 194] on icon at bounding box center [531, 198] width 8 height 8
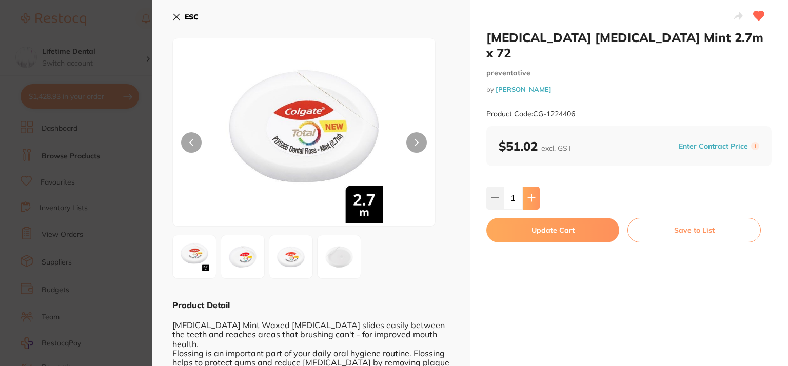
click at [531, 194] on icon at bounding box center [531, 198] width 8 height 8
type input "2"
click at [537, 218] on button "Update Cart" at bounding box center [552, 230] width 133 height 25
checkbox input "false"
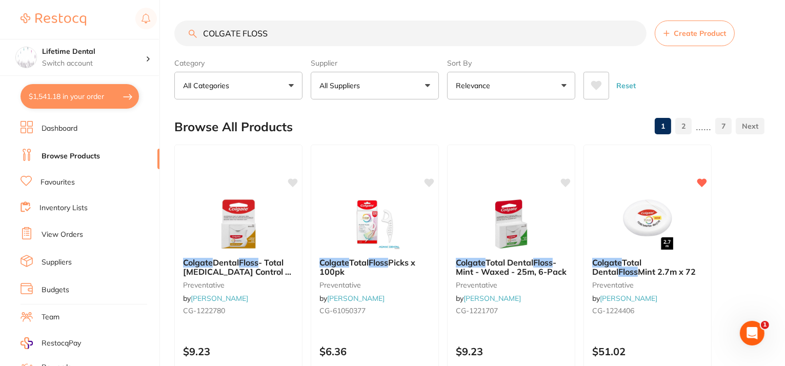
drag, startPoint x: 277, startPoint y: 26, endPoint x: 92, endPoint y: 2, distance: 186.2
click at [92, 2] on div "$1,541.18 Lifetime Dental Switch account Lifetime Dental $1,541.18 in your orde…" at bounding box center [392, 183] width 785 height 366
type input "PROPHY RINGS"
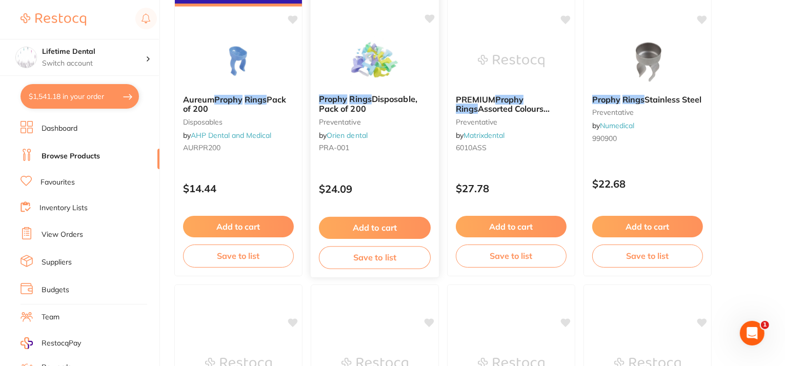
scroll to position [769, 0]
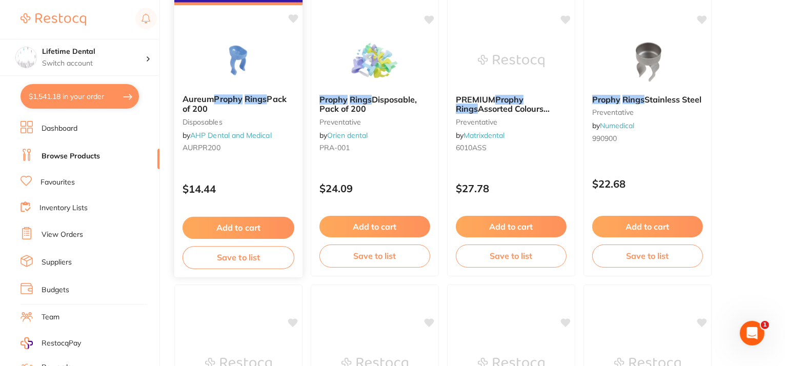
click at [248, 228] on button "Add to cart" at bounding box center [239, 228] width 112 height 22
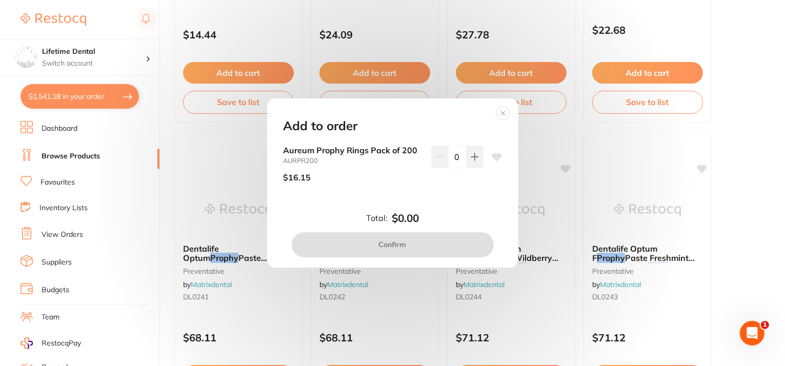
scroll to position [0, 0]
click at [472, 158] on icon at bounding box center [474, 157] width 7 height 7
type input "1"
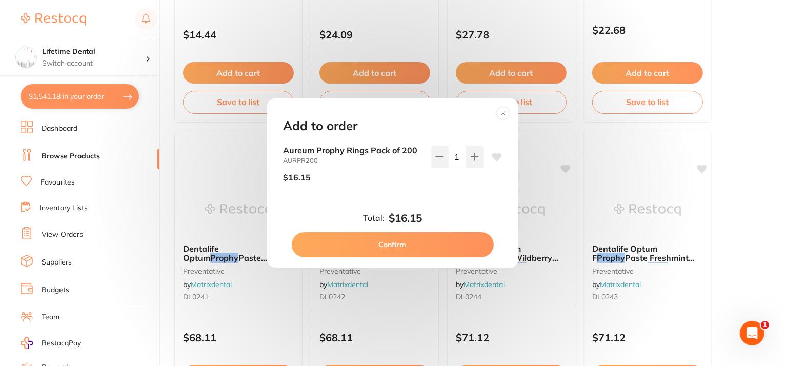
click at [451, 246] on button "Confirm" at bounding box center [393, 244] width 202 height 25
checkbox input "false"
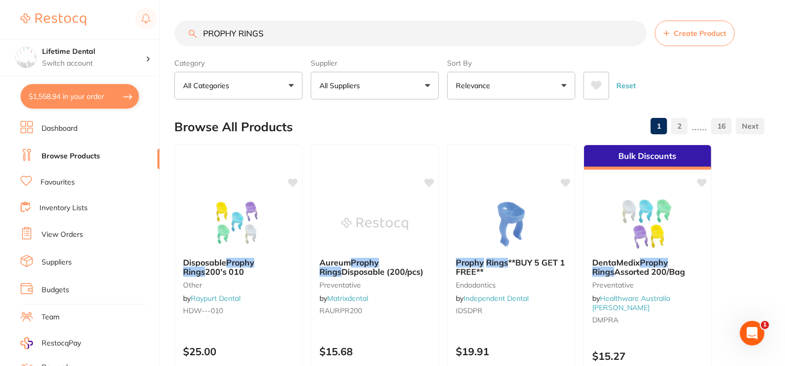
drag, startPoint x: 270, startPoint y: 30, endPoint x: 0, endPoint y: 27, distance: 270.3
click at [0, 27] on div "$1,558.94 Lifetime Dental Switch account Lifetime Dental $1,558.94 in your orde…" at bounding box center [392, 183] width 785 height 366
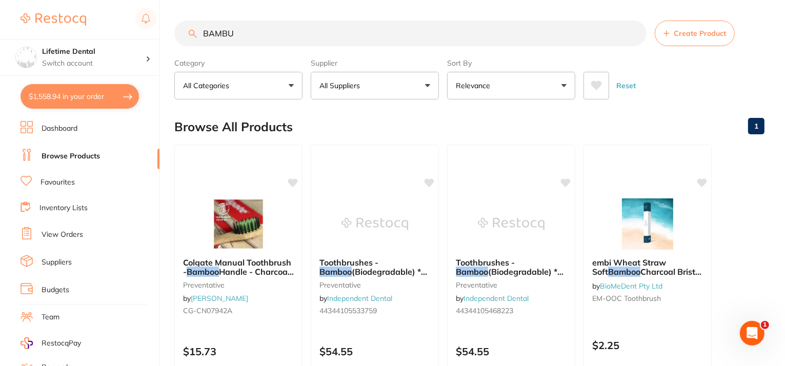
type input "BAMBU"
click at [388, 79] on button "All Suppliers" at bounding box center [375, 86] width 128 height 28
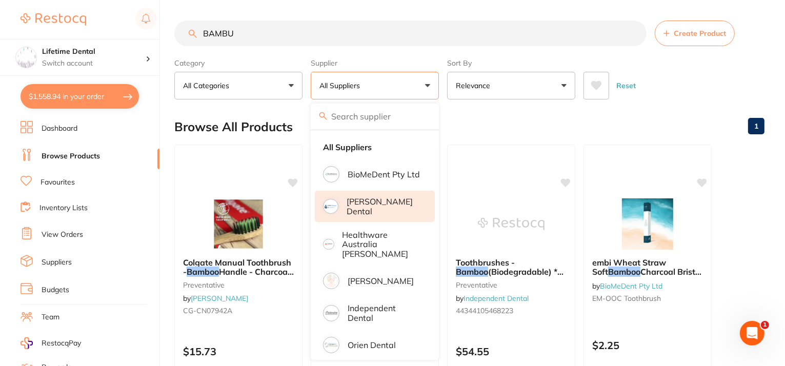
click at [399, 200] on p "[PERSON_NAME] Dental" at bounding box center [384, 206] width 74 height 19
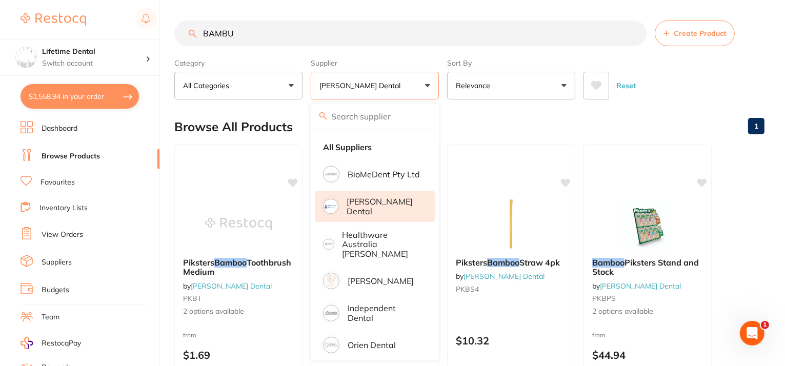
click at [703, 78] on div "Reset" at bounding box center [670, 82] width 173 height 36
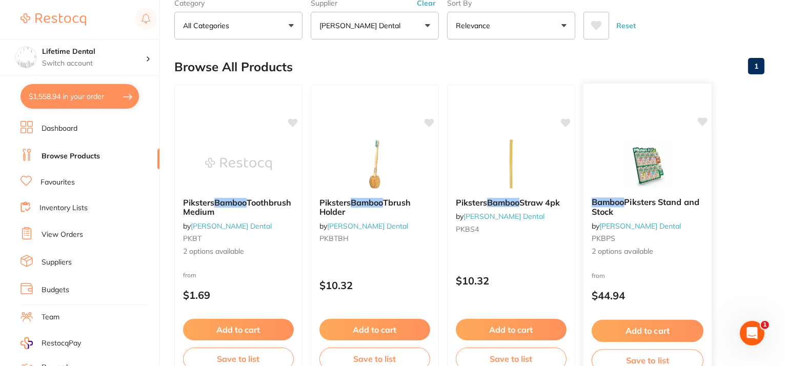
scroll to position [103, 0]
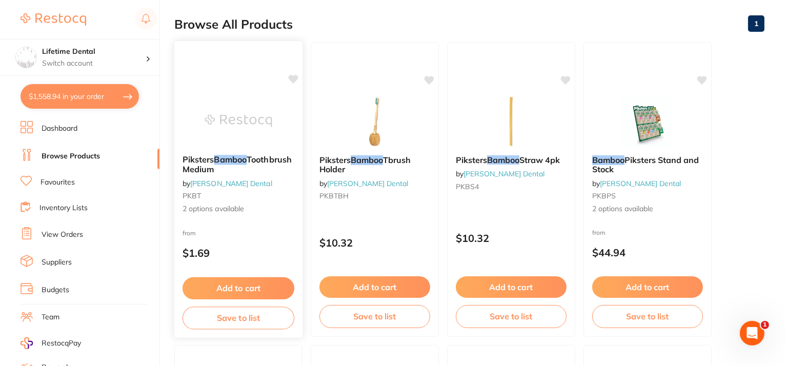
click at [252, 224] on div "Piksters Bamboo Toothbrush Medium by [PERSON_NAME] Dental PKBT 2 options availa…" at bounding box center [239, 190] width 130 height 298
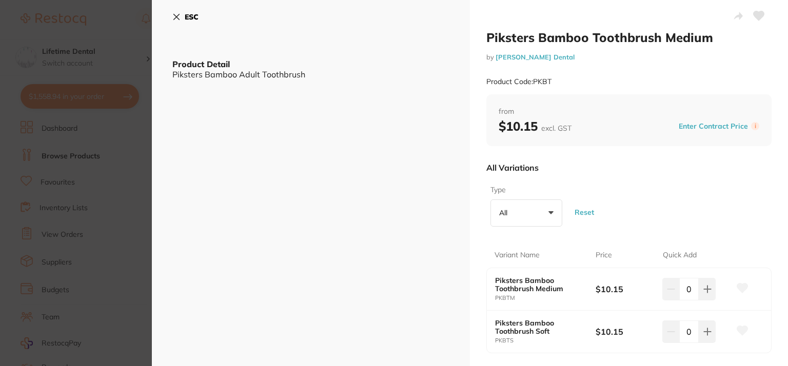
scroll to position [720, 0]
click at [172, 17] on div "ESC Product Detail Piksters Bamboo Adult Toothbrush" at bounding box center [311, 213] width 318 height 427
click at [178, 17] on icon at bounding box center [176, 17] width 8 height 8
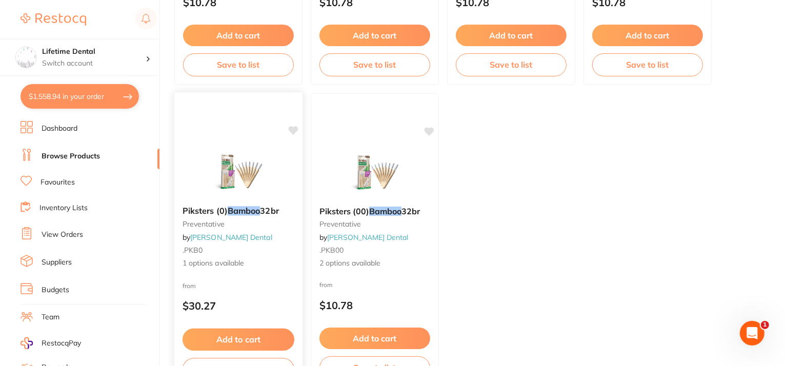
scroll to position [933, 0]
